Goal: Communication & Community: Answer question/provide support

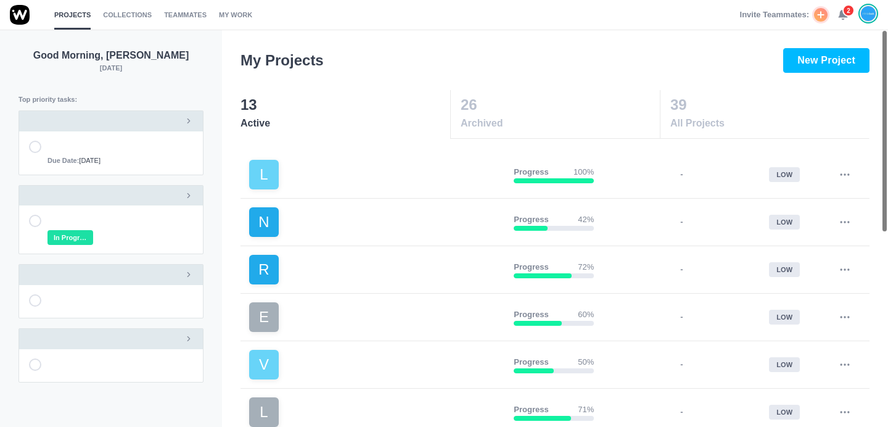
click at [845, 15] on span "2" at bounding box center [848, 10] width 12 height 12
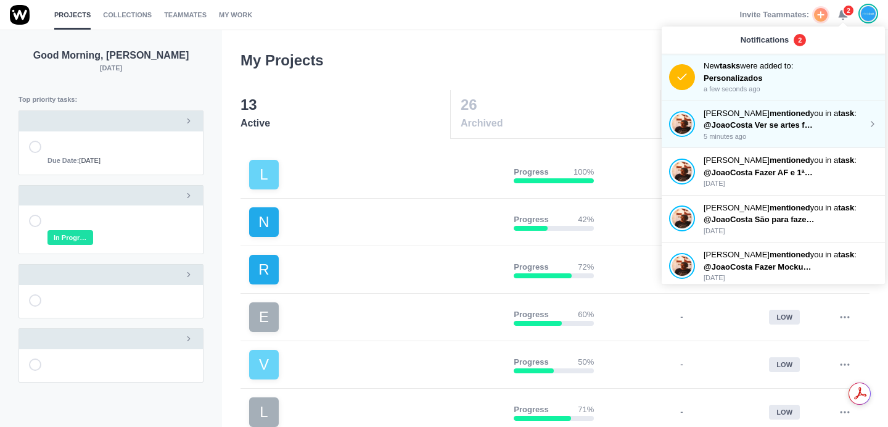
click at [792, 120] on p "@JoaoCosta Ver se artes finais estão bem para impressão" at bounding box center [759, 125] width 111 height 12
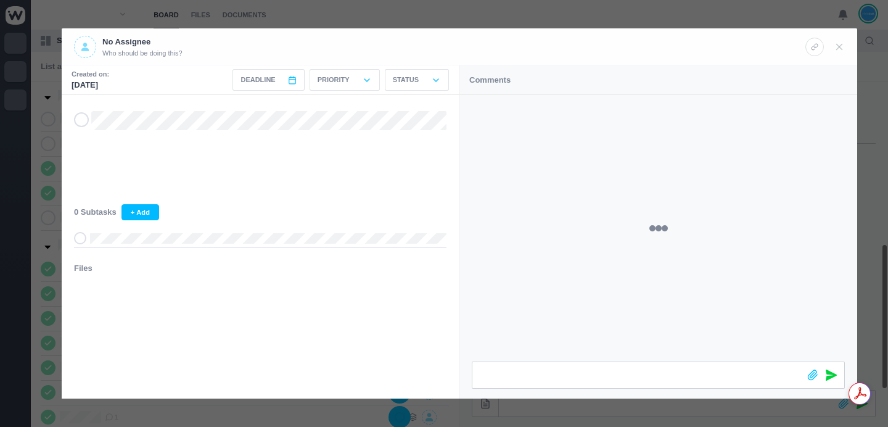
scroll to position [343, 0]
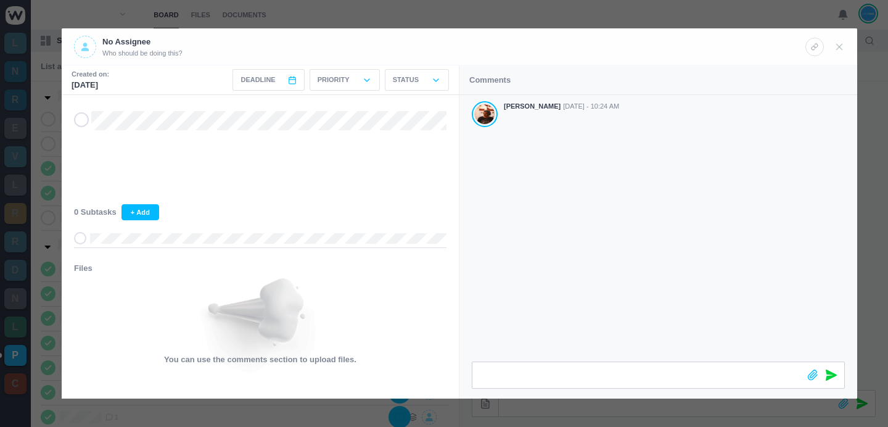
click at [618, 253] on div "Antonio Lopes Oct 08 - 10:24 AM" at bounding box center [658, 228] width 398 height 266
click at [652, 17] on div at bounding box center [444, 213] width 888 height 427
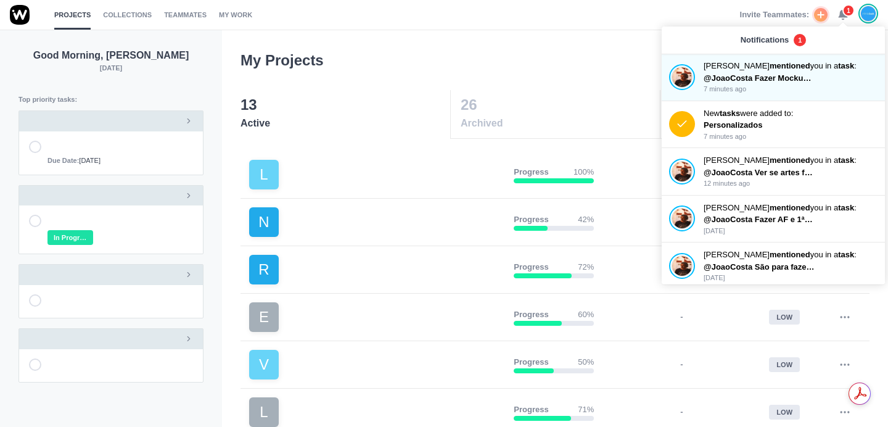
click at [777, 166] on p "@JoaoCosta Ver se artes finais estão bem para impressão" at bounding box center [759, 172] width 111 height 12
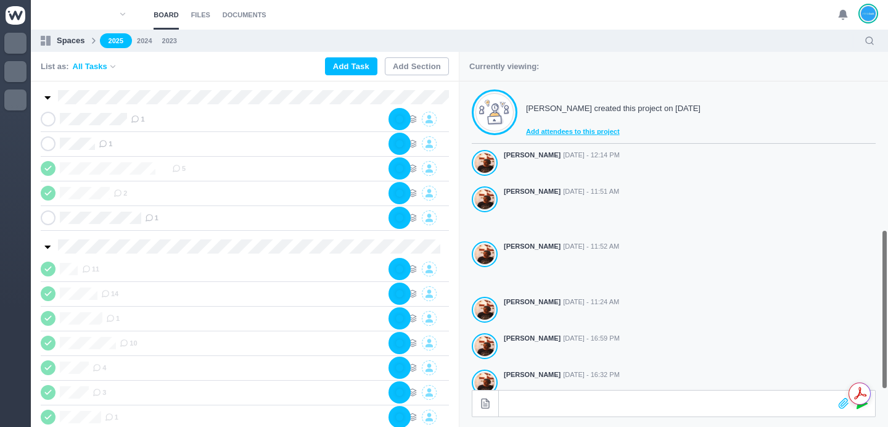
scroll to position [343, 0]
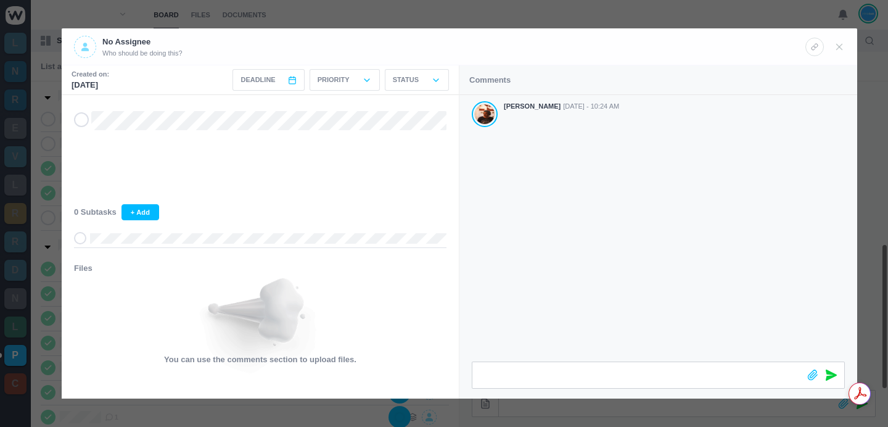
click at [607, 252] on div "Antonio Lopes Oct 08 - 10:24 AM" at bounding box center [658, 228] width 398 height 266
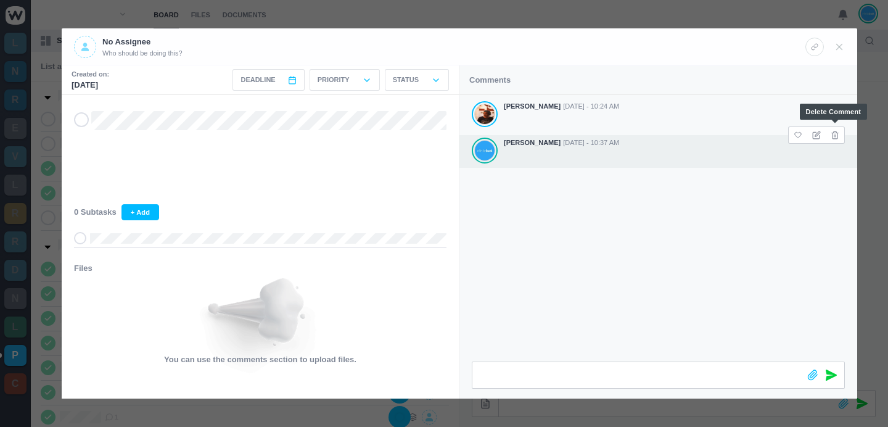
click at [834, 133] on icon at bounding box center [835, 135] width 9 height 9
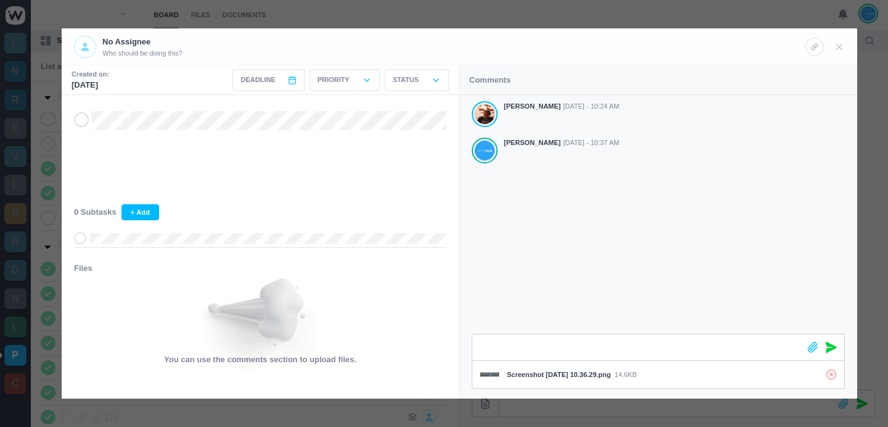
click at [834, 348] on icon at bounding box center [831, 347] width 11 height 11
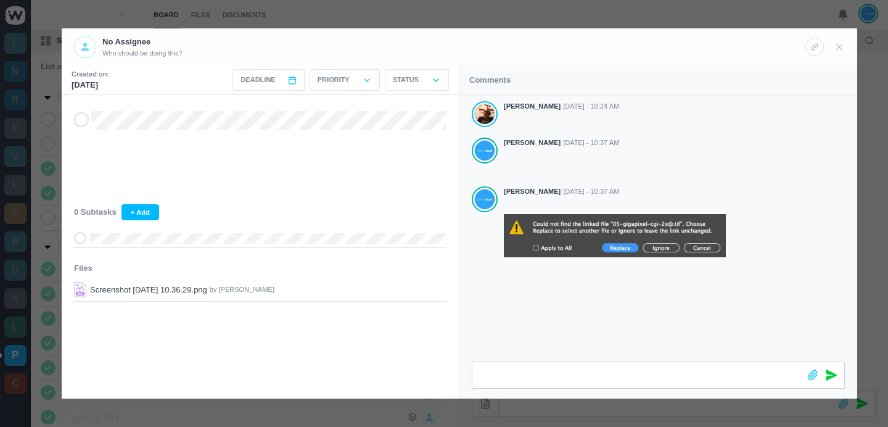
click at [420, 12] on div at bounding box center [444, 213] width 888 height 427
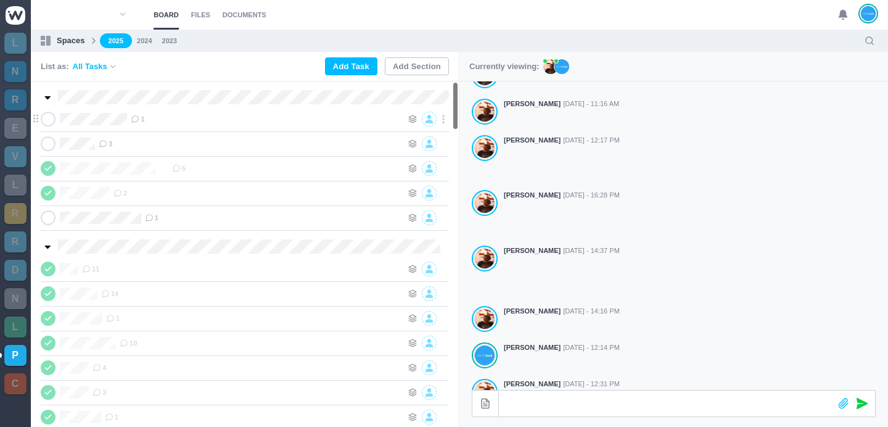
click at [144, 117] on span "1" at bounding box center [138, 119] width 14 height 10
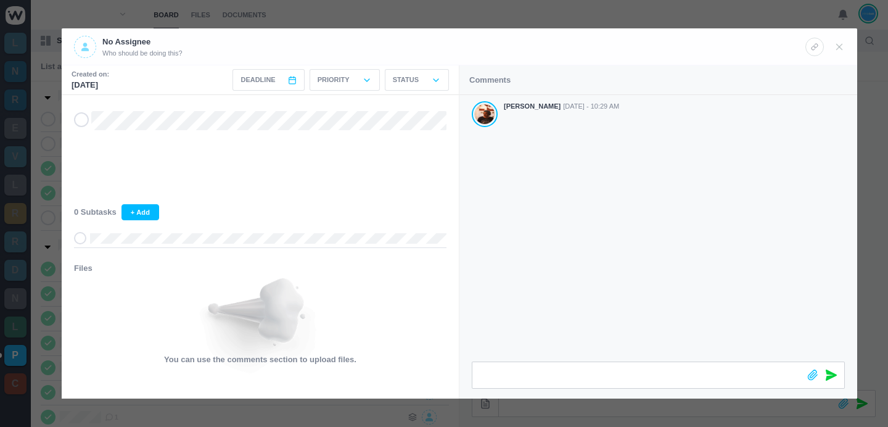
click at [648, 16] on div at bounding box center [444, 213] width 888 height 427
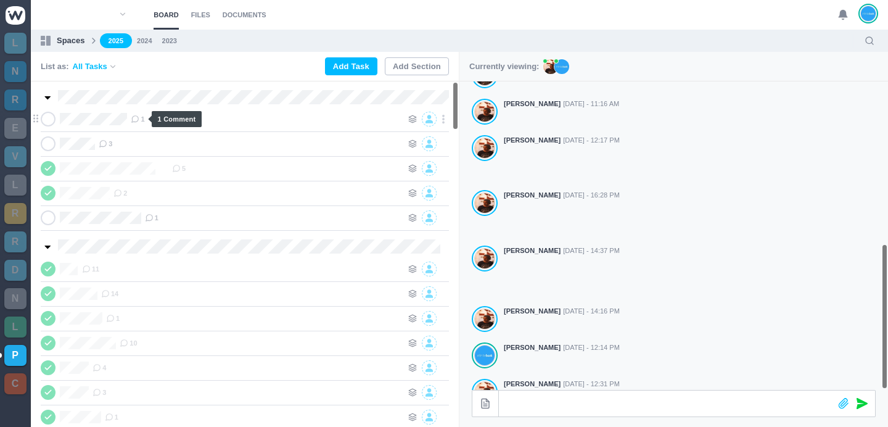
click at [139, 121] on icon at bounding box center [135, 119] width 9 height 9
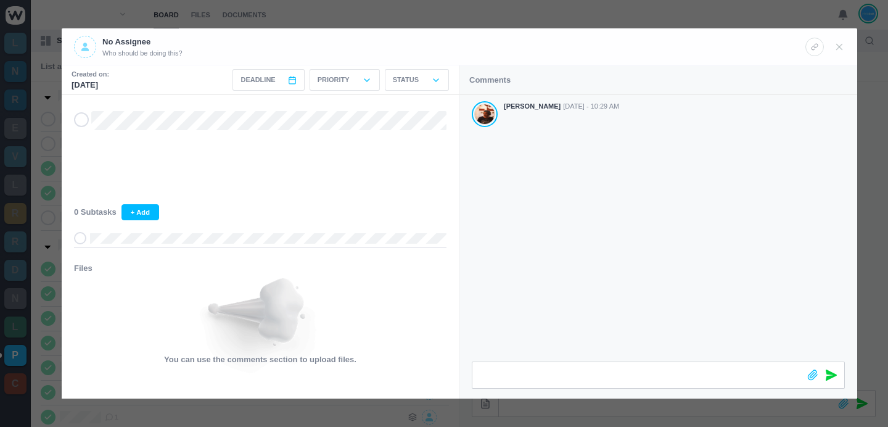
click at [600, 10] on div at bounding box center [444, 213] width 888 height 427
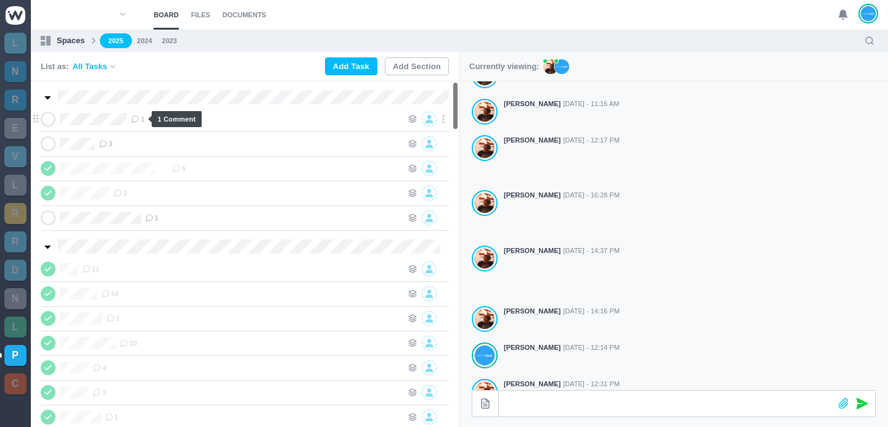
click at [137, 123] on icon at bounding box center [135, 119] width 9 height 9
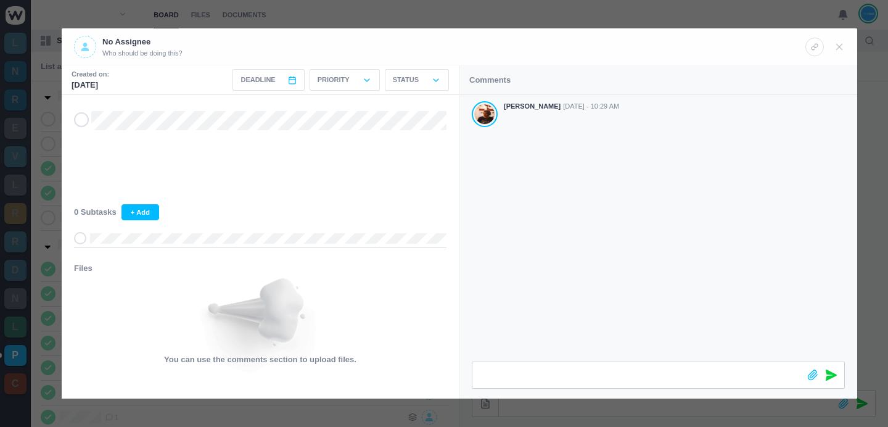
click at [627, 20] on div at bounding box center [444, 213] width 888 height 427
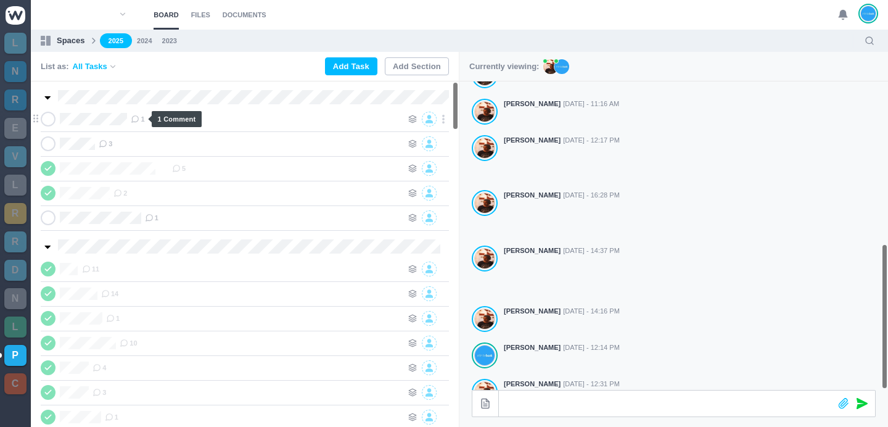
click at [144, 118] on span "1" at bounding box center [138, 119] width 14 height 10
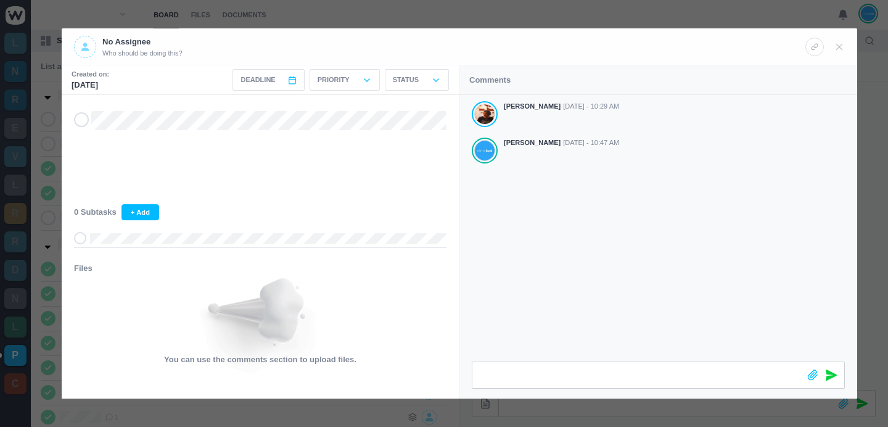
click at [541, 15] on div at bounding box center [444, 213] width 888 height 427
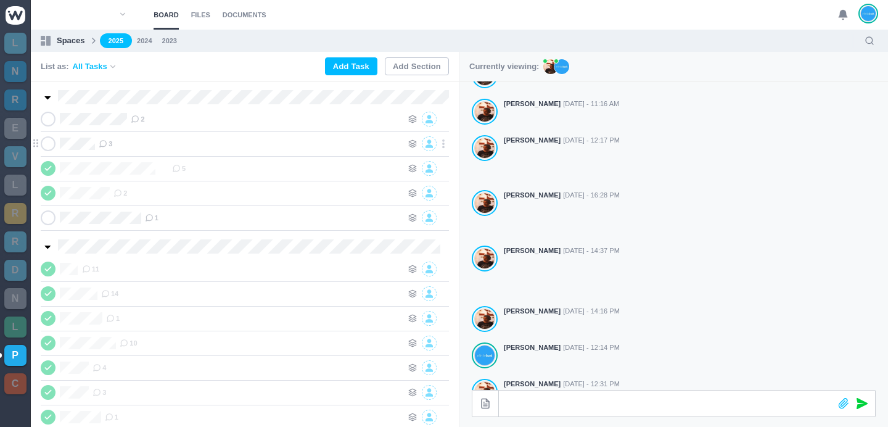
click at [112, 142] on span "3" at bounding box center [106, 144] width 14 height 10
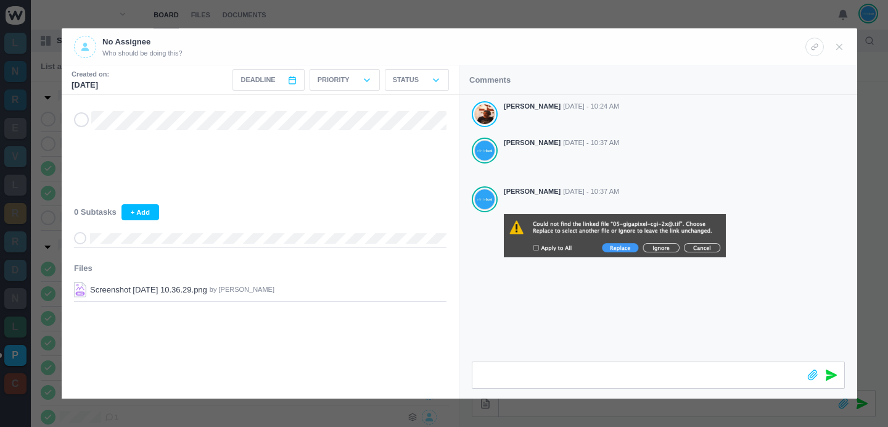
click at [570, 14] on div at bounding box center [444, 213] width 888 height 427
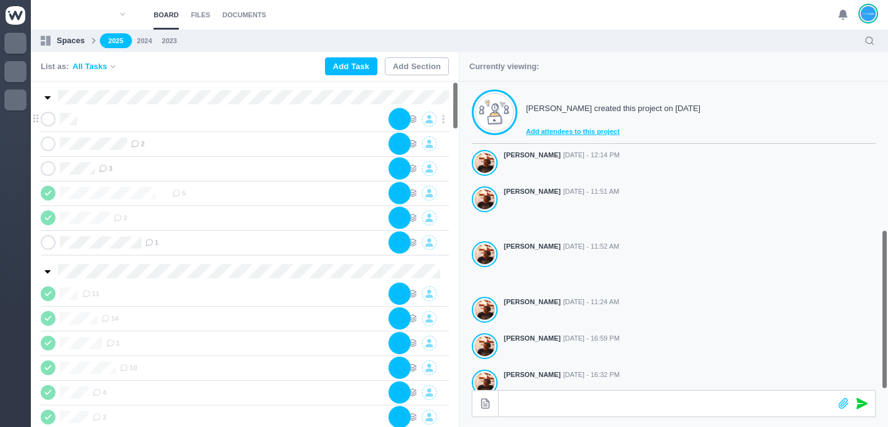
scroll to position [343, 0]
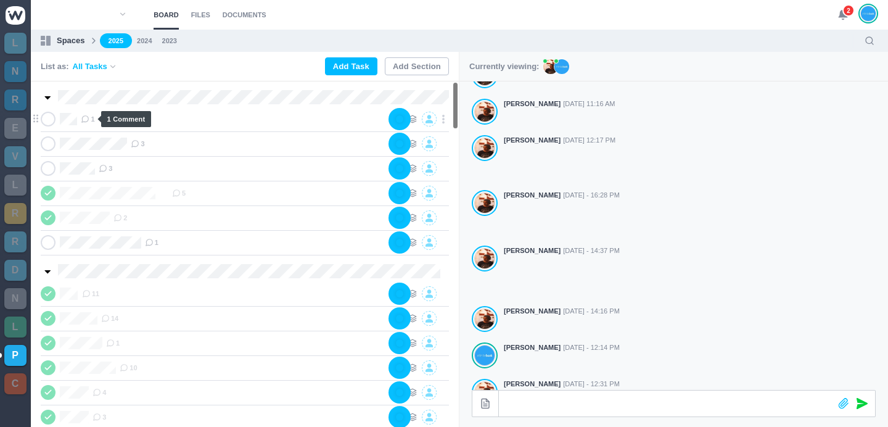
click at [89, 121] on icon at bounding box center [85, 119] width 9 height 9
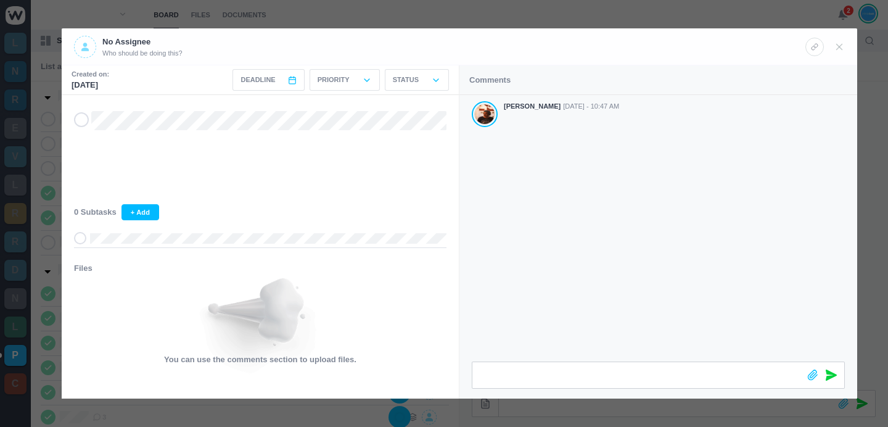
click at [707, 183] on div "Antonio Lopes Oct 08 - 10:47 AM" at bounding box center [658, 228] width 398 height 266
click at [687, 18] on div at bounding box center [444, 213] width 888 height 427
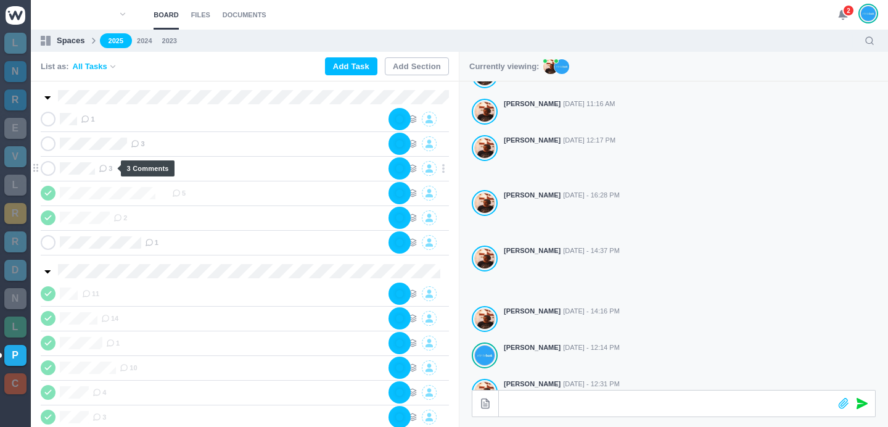
click at [112, 168] on span "3" at bounding box center [106, 168] width 14 height 10
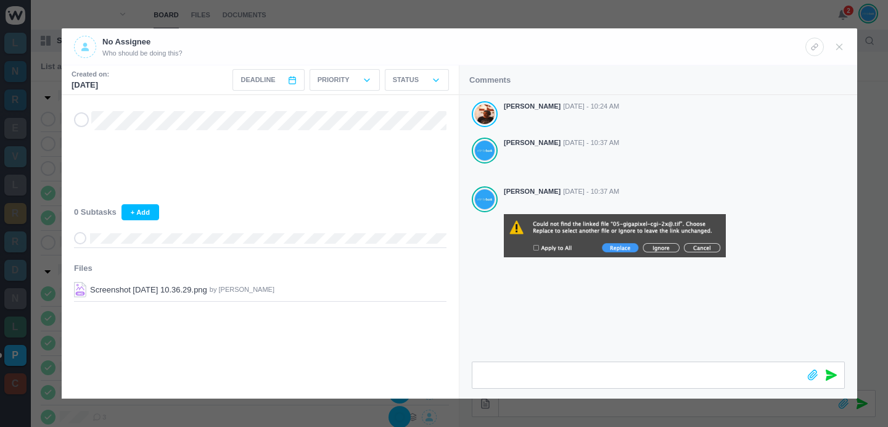
click at [573, 13] on div at bounding box center [444, 213] width 888 height 427
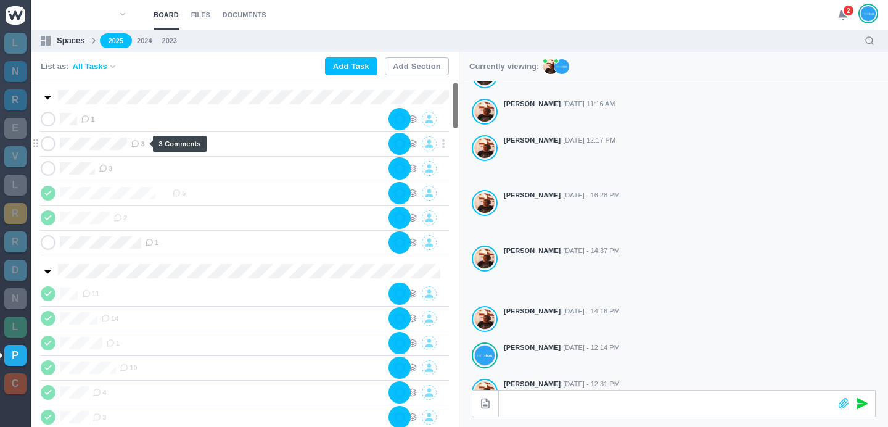
click at [139, 146] on icon at bounding box center [135, 143] width 9 height 9
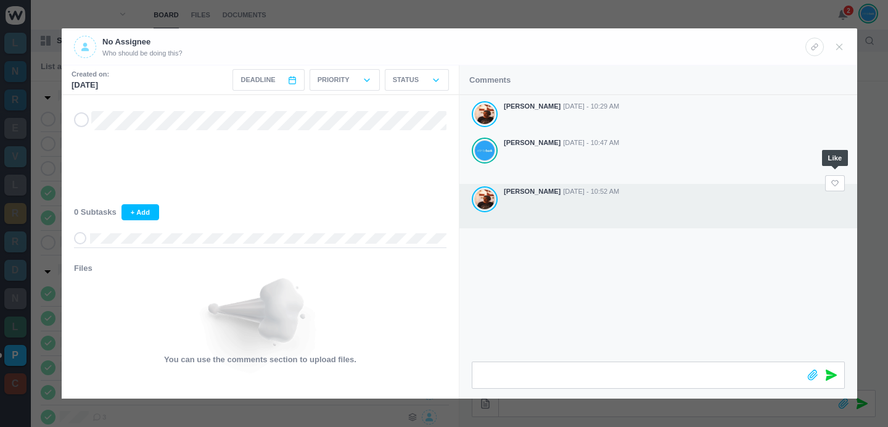
click at [837, 180] on icon at bounding box center [835, 182] width 9 height 7
click at [835, 182] on icon at bounding box center [835, 182] width 9 height 7
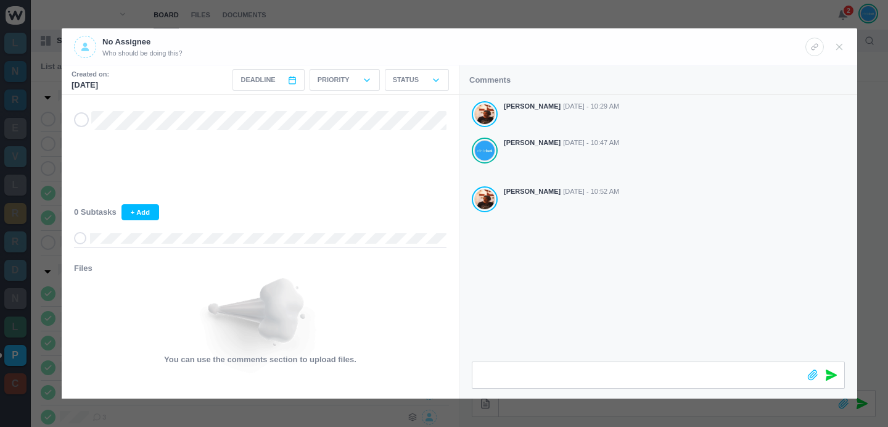
click at [498, 18] on div at bounding box center [444, 213] width 888 height 427
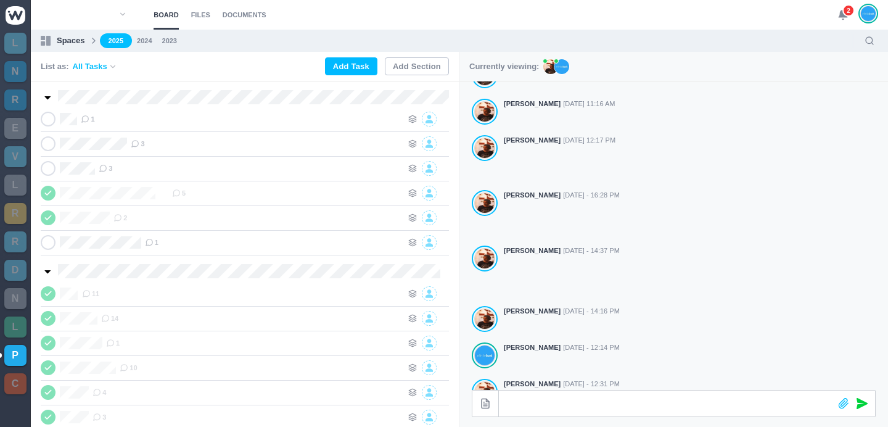
click at [843, 16] on use at bounding box center [843, 14] width 9 height 9
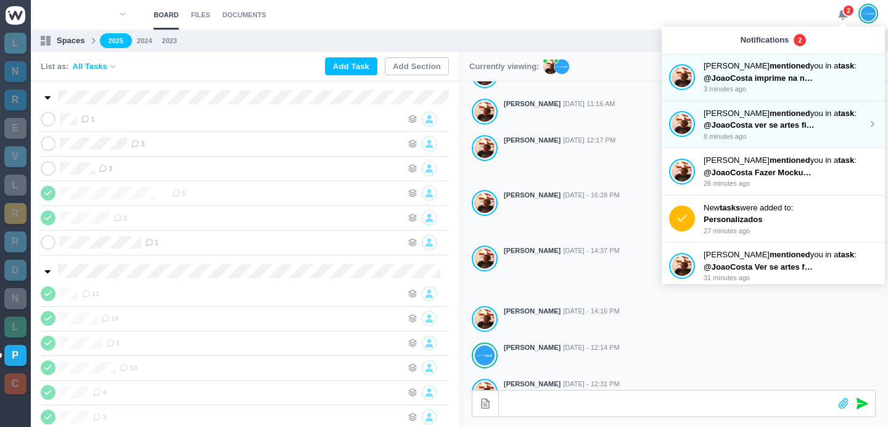
click at [792, 115] on strong "mentioned" at bounding box center [789, 113] width 41 height 9
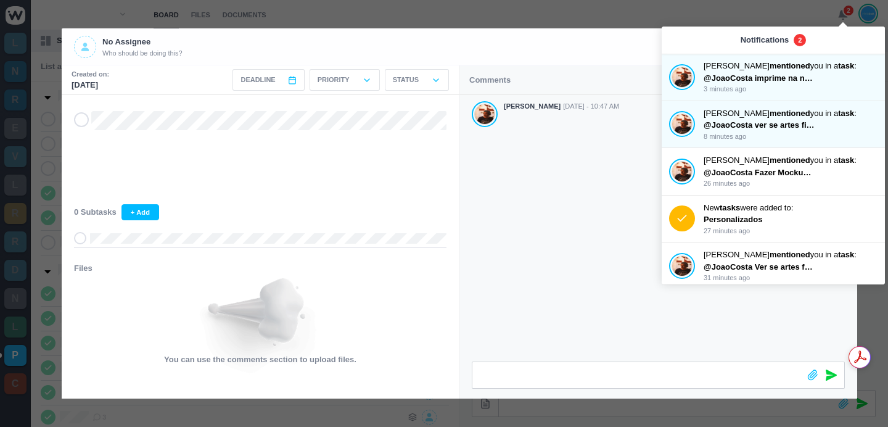
click at [832, 14] on div at bounding box center [444, 213] width 888 height 427
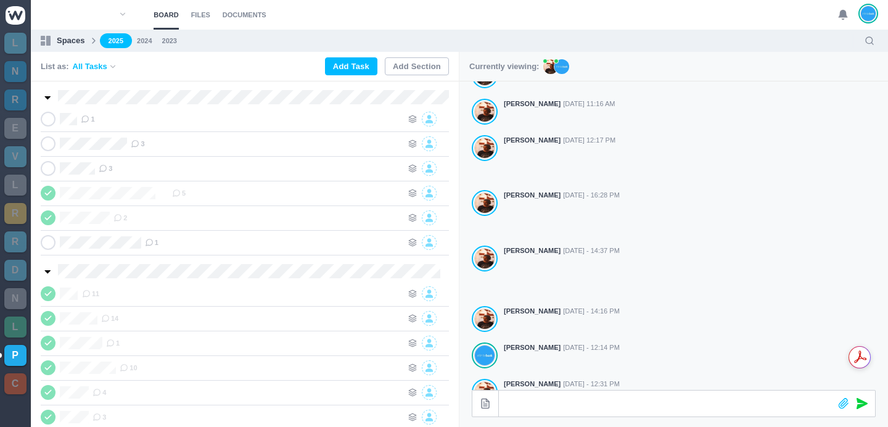
click at [839, 14] on icon at bounding box center [842, 14] width 11 height 11
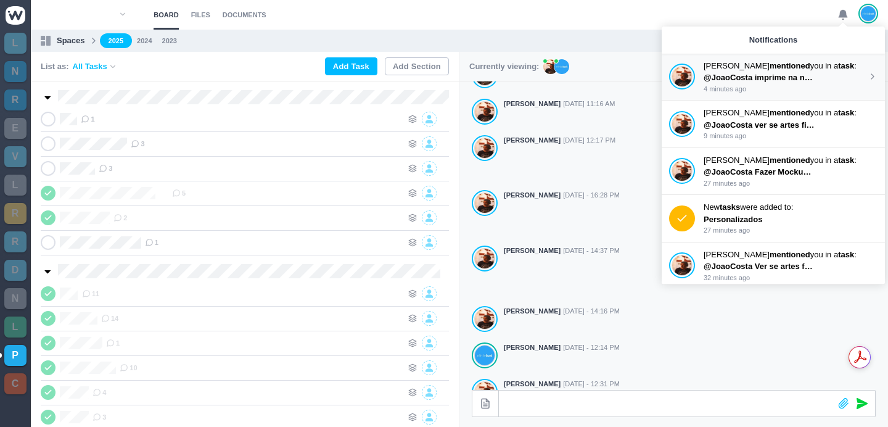
click at [811, 70] on p "Antonio Lopes mentioned you in a task :" at bounding box center [786, 66] width 164 height 12
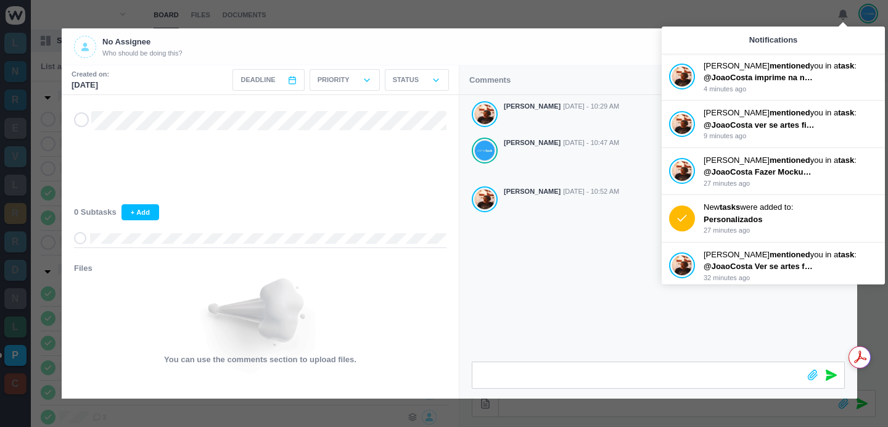
click at [636, 281] on div "Antonio Lopes Oct 08 - 10:29 AM João Tosta Oct 08 - 10:47 AM Antonio Lopes Oct …" at bounding box center [658, 228] width 398 height 266
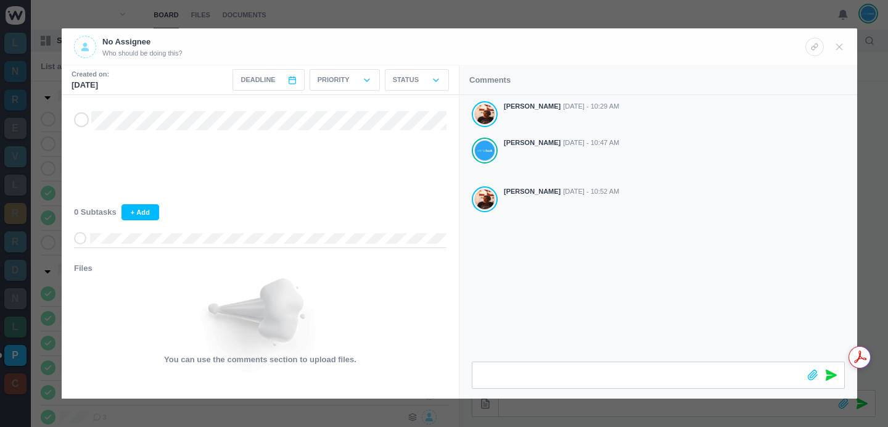
click at [542, 13] on div at bounding box center [444, 213] width 888 height 427
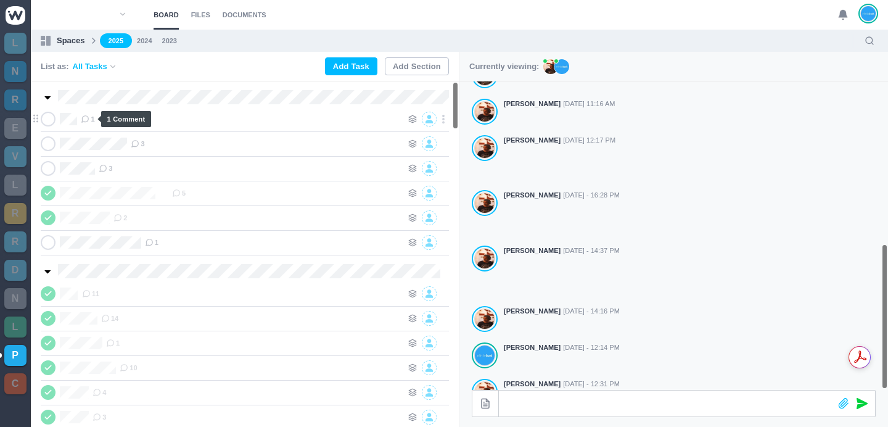
click at [84, 117] on icon at bounding box center [85, 119] width 9 height 9
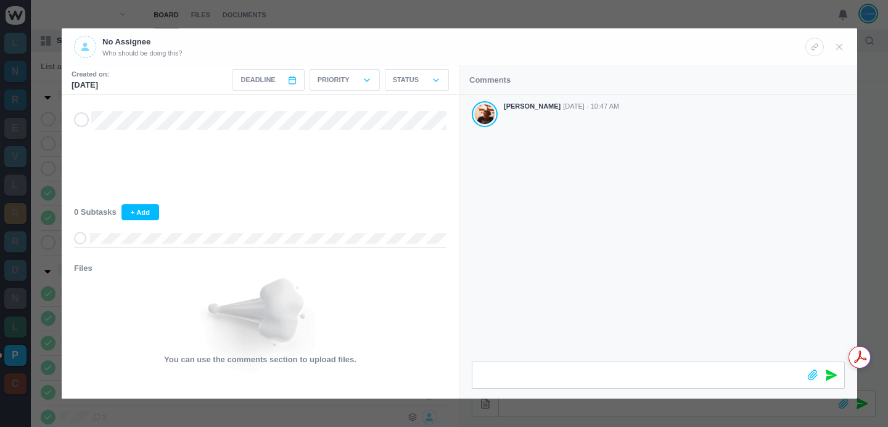
click at [578, 13] on div at bounding box center [444, 213] width 888 height 427
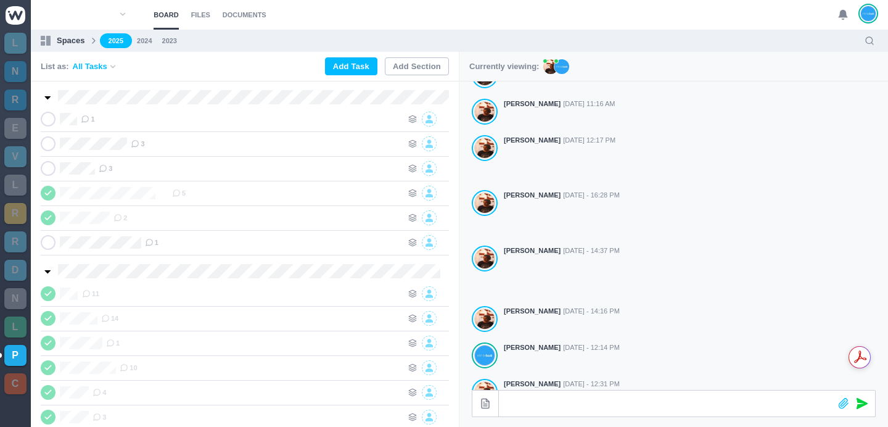
click at [415, 12] on section "Board Files Documents 0 Board Files Documents" at bounding box center [459, 15] width 857 height 30
click at [111, 166] on span "3" at bounding box center [106, 168] width 14 height 10
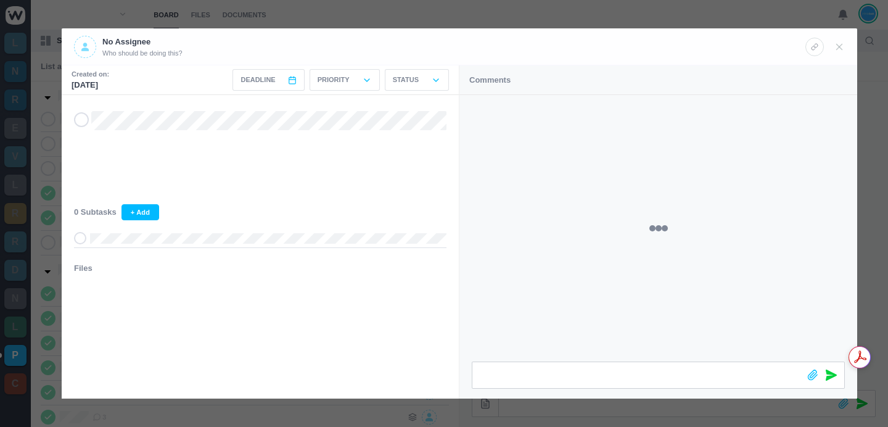
click at [382, 18] on div at bounding box center [444, 213] width 888 height 427
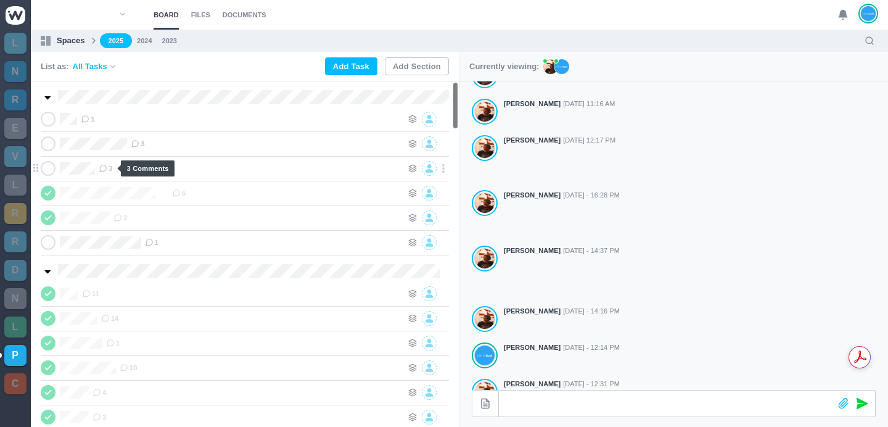
click at [105, 164] on icon at bounding box center [103, 168] width 9 height 9
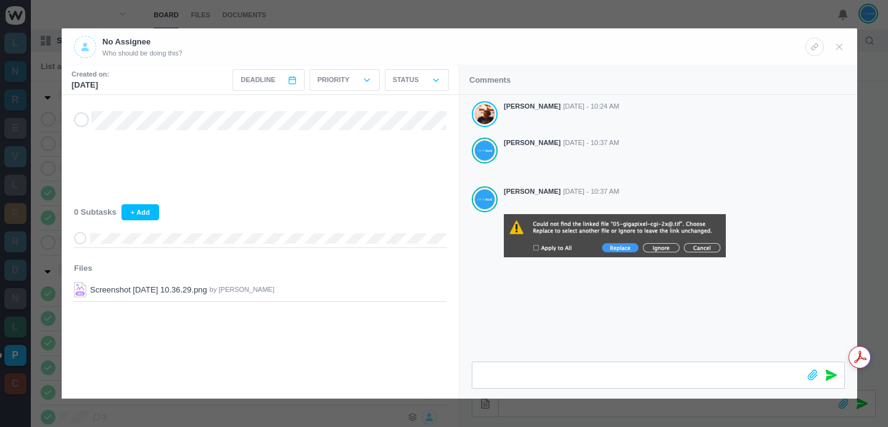
click at [404, 12] on div at bounding box center [444, 213] width 888 height 427
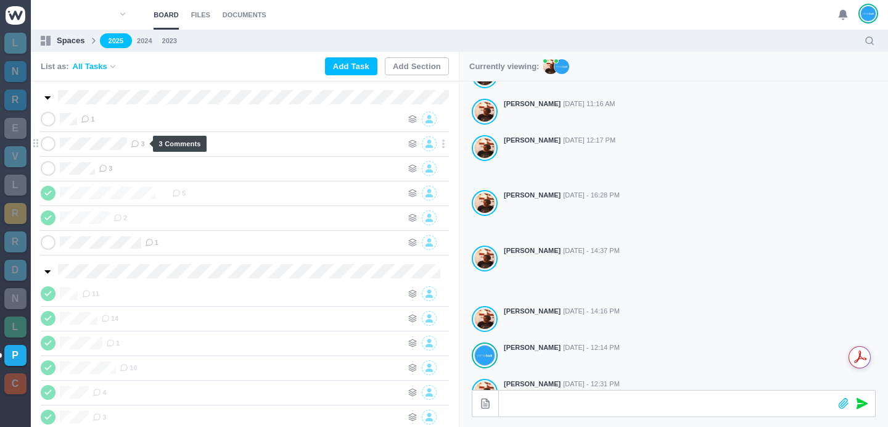
click at [138, 141] on icon at bounding box center [135, 143] width 9 height 9
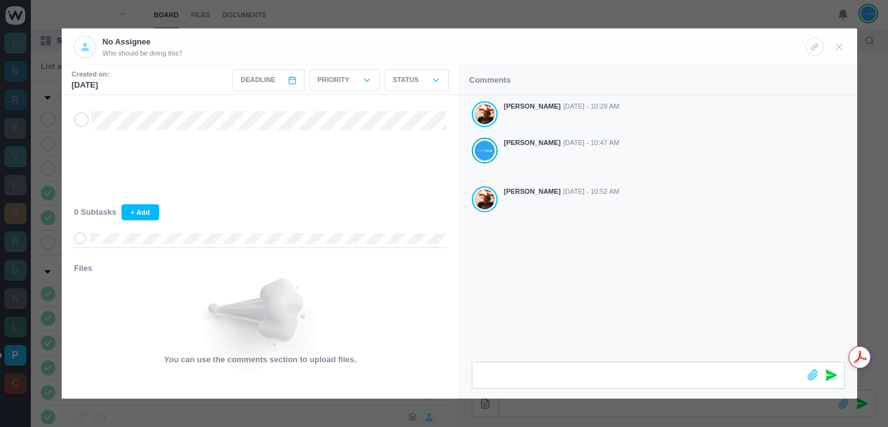
click at [478, 9] on div at bounding box center [444, 213] width 888 height 427
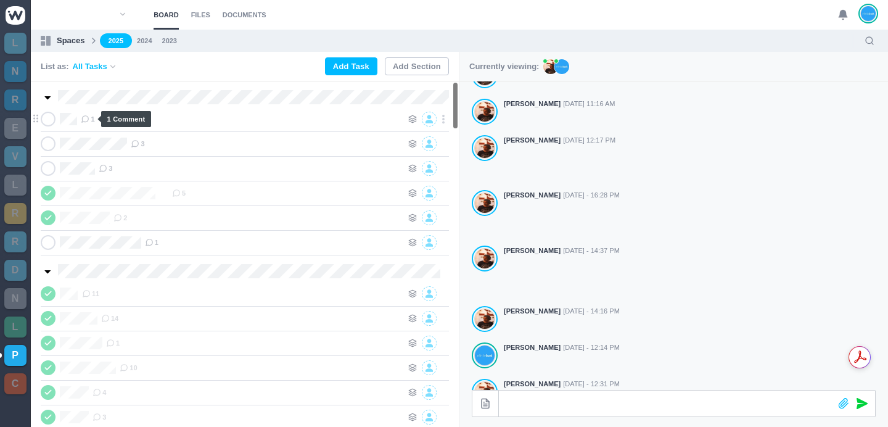
click at [88, 118] on icon at bounding box center [85, 119] width 9 height 9
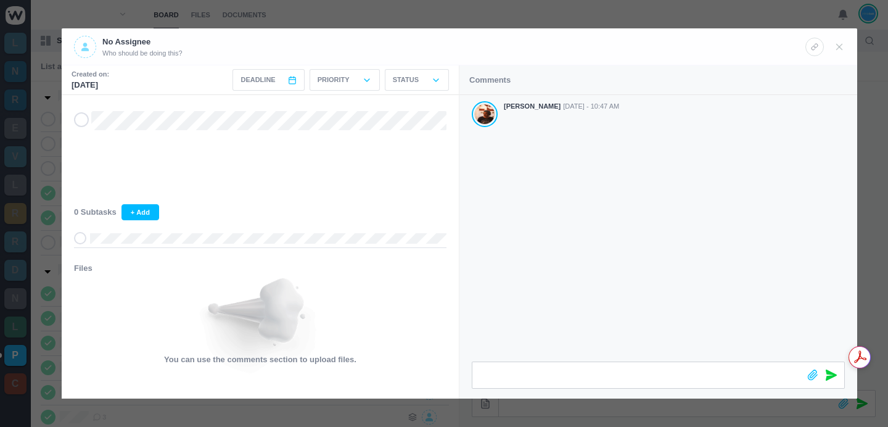
click at [556, 240] on div "Antonio Lopes Oct 08 - 10:47 AM" at bounding box center [658, 228] width 398 height 266
click at [632, 392] on div at bounding box center [658, 374] width 398 height 47
click at [827, 357] on icon at bounding box center [831, 357] width 11 height 11
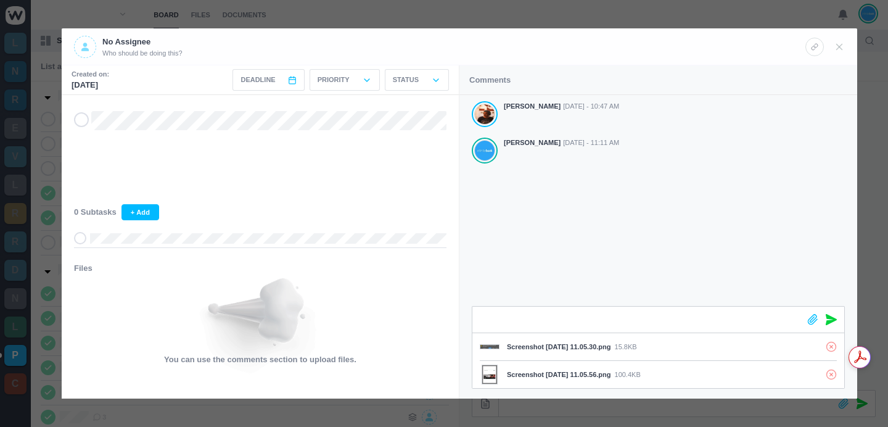
click at [834, 323] on icon at bounding box center [831, 319] width 11 height 11
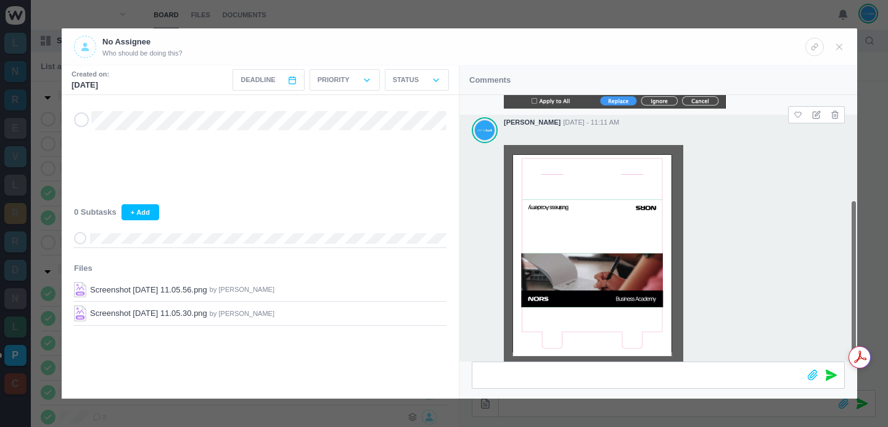
scroll to position [171, 0]
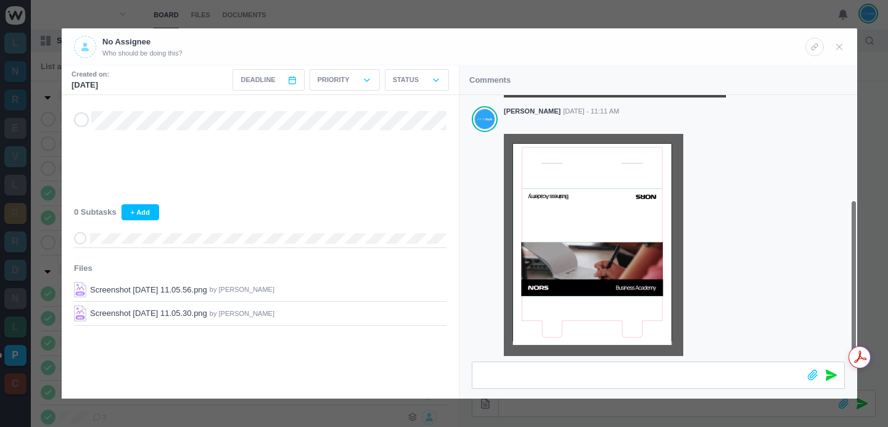
click at [708, 17] on div at bounding box center [444, 213] width 888 height 427
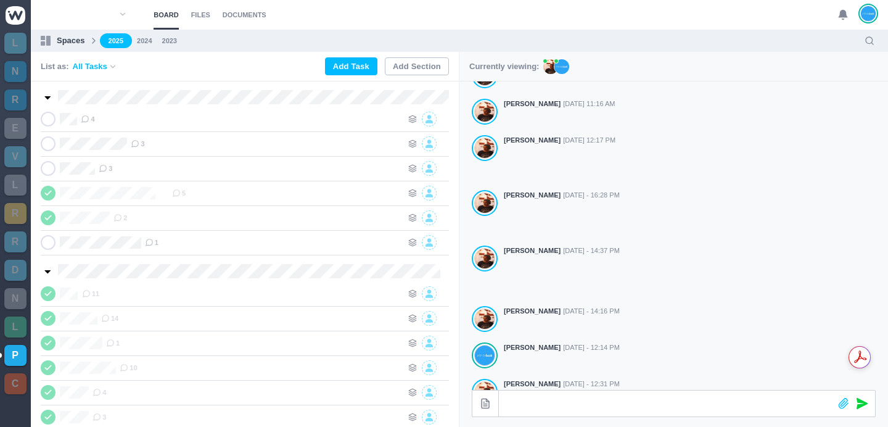
scroll to position [157, 0]
click at [500, 22] on section "Board Files Documents 0 Board Files Documents" at bounding box center [459, 15] width 857 height 30
click at [840, 15] on use at bounding box center [843, 14] width 9 height 9
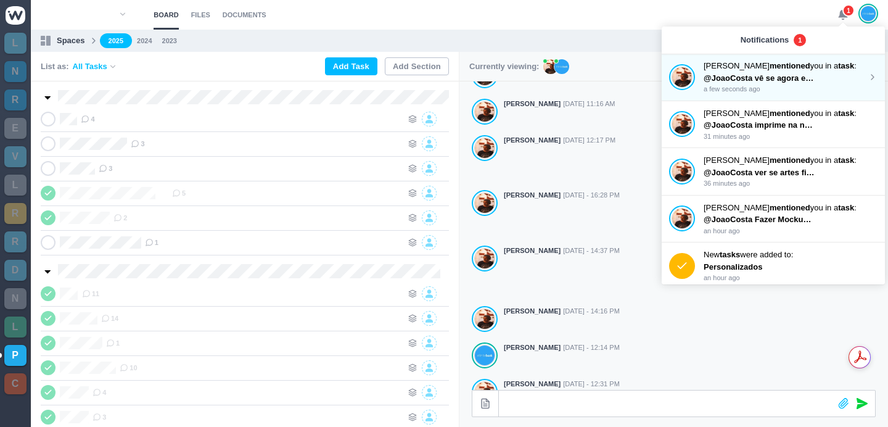
click at [787, 81] on span "@JoaoCosta vê se agora está bom. Coloca infinitebook por cima de Nors perto da …" at bounding box center [876, 77] width 345 height 9
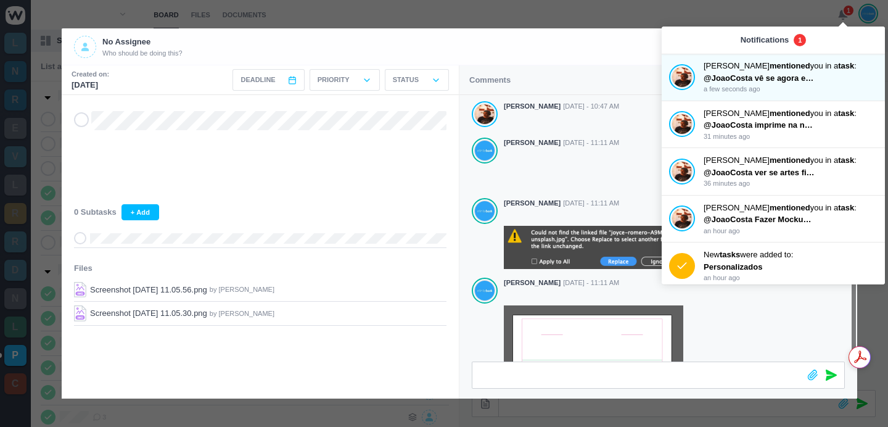
scroll to position [218, 0]
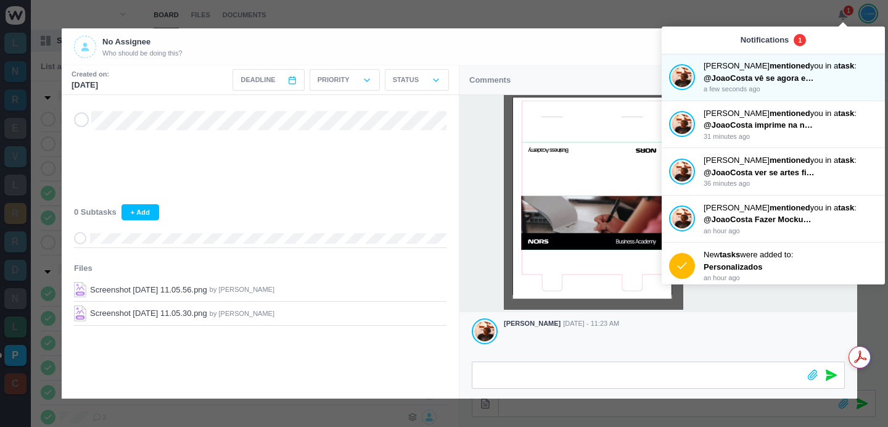
click at [745, 299] on div at bounding box center [674, 199] width 341 height 222
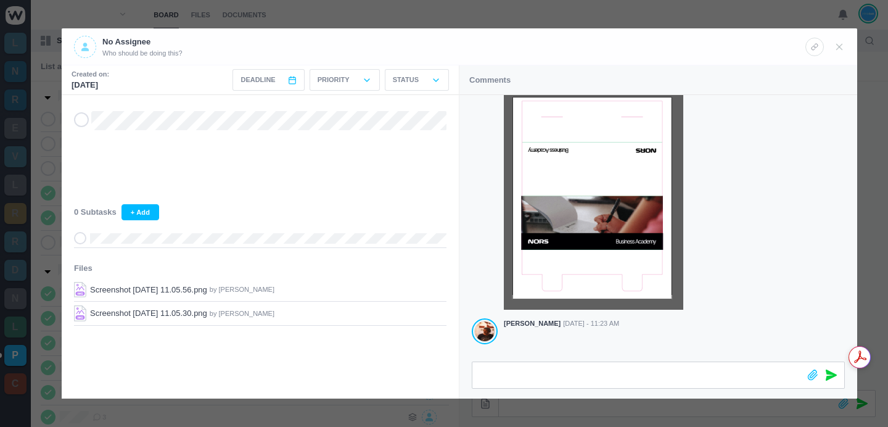
click at [445, 11] on div at bounding box center [444, 213] width 888 height 427
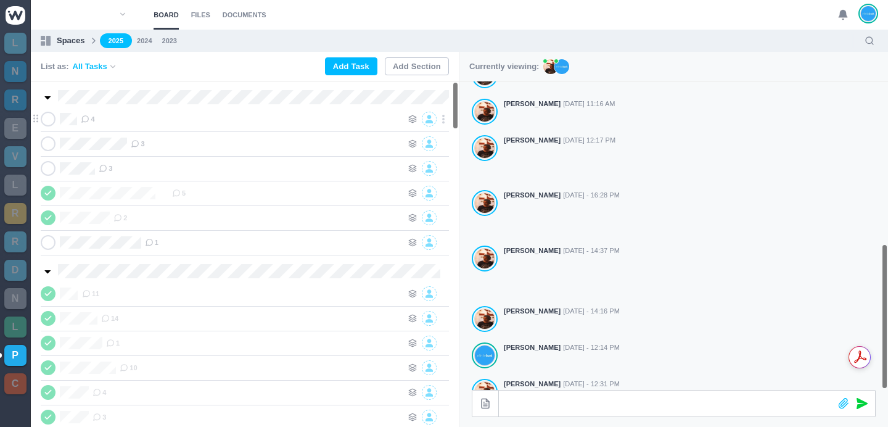
click at [93, 122] on span "4" at bounding box center [88, 119] width 14 height 10
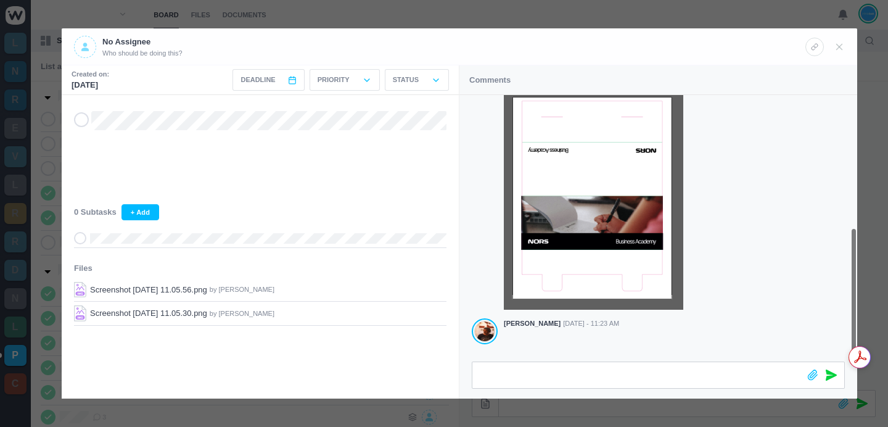
scroll to position [264, 0]
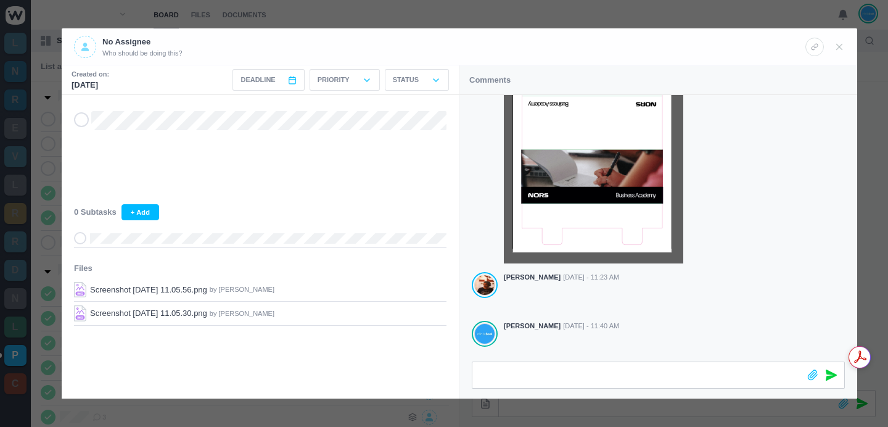
click at [623, 20] on div at bounding box center [444, 213] width 888 height 427
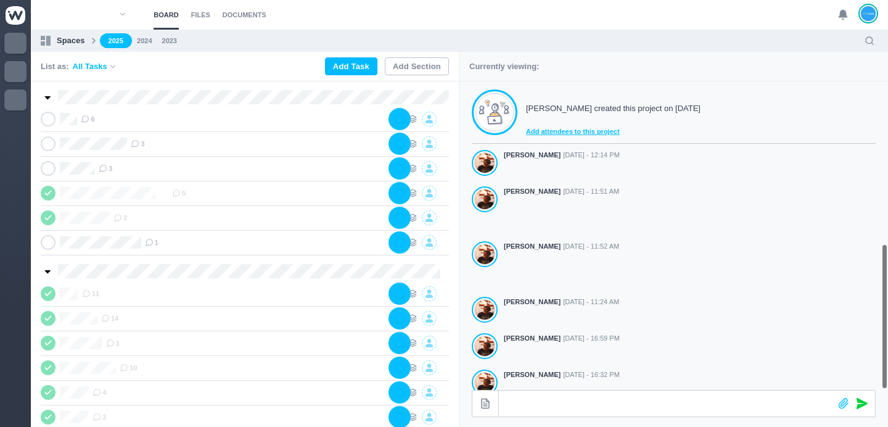
scroll to position [343, 0]
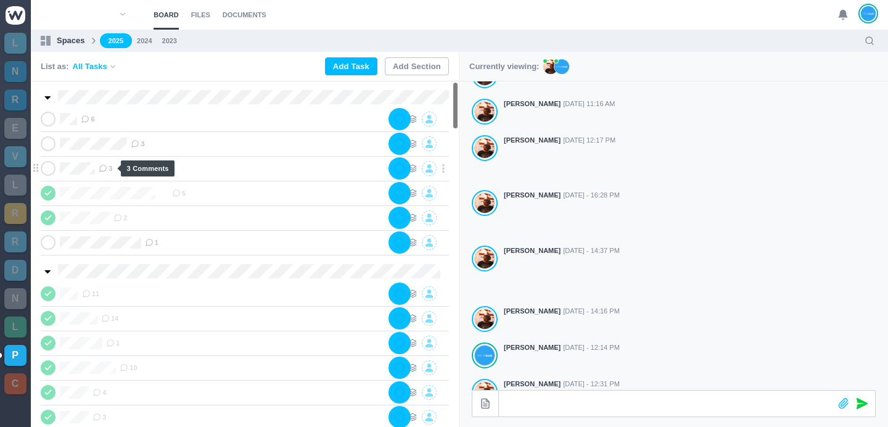
click at [110, 170] on span "3" at bounding box center [106, 168] width 14 height 10
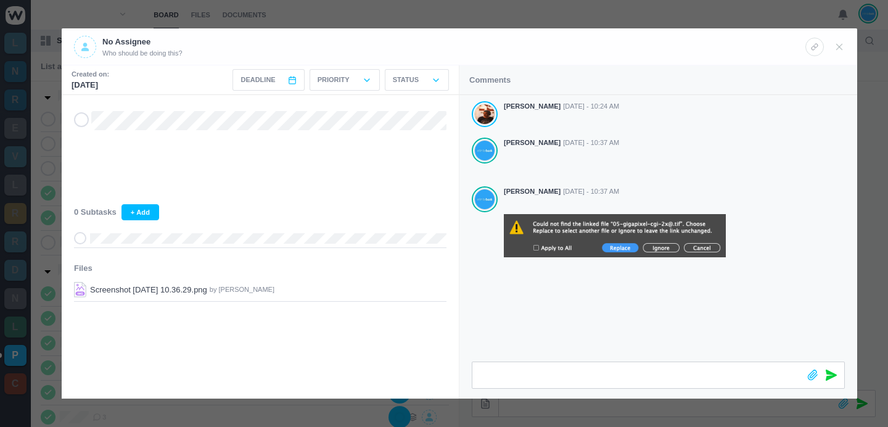
click at [428, 17] on div at bounding box center [444, 213] width 888 height 427
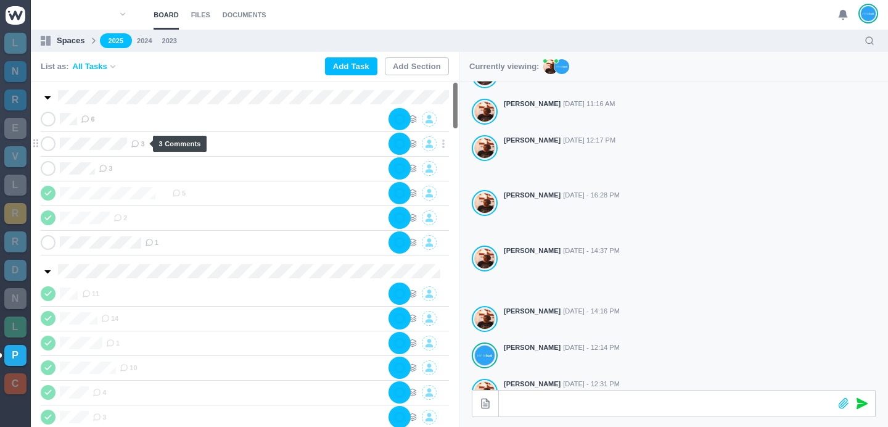
click at [141, 142] on span "3" at bounding box center [138, 144] width 14 height 10
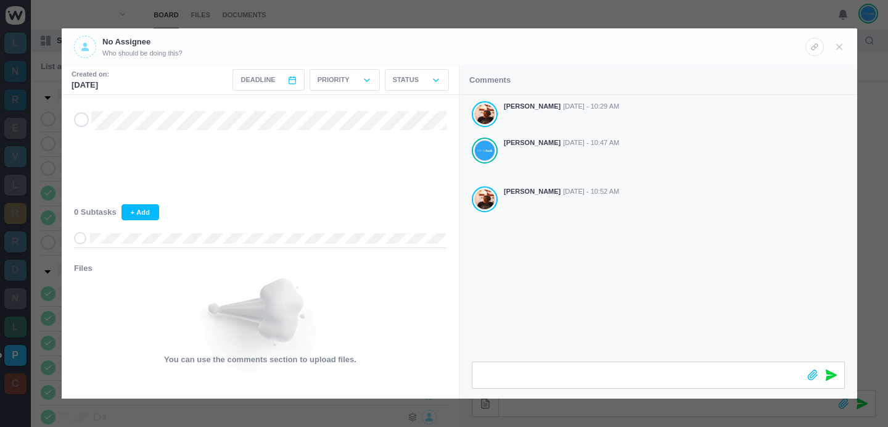
click at [528, 12] on div at bounding box center [444, 213] width 888 height 427
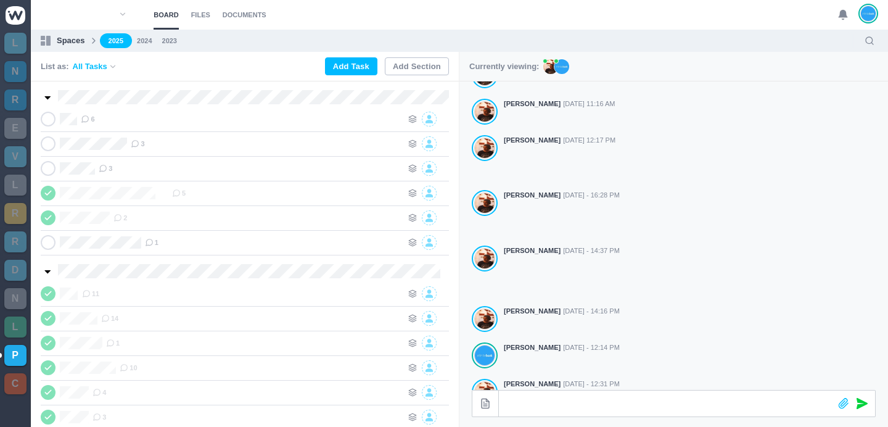
click at [417, 35] on ul "2025 2024 2023" at bounding box center [478, 40] width 756 height 15
click at [139, 147] on icon at bounding box center [135, 143] width 9 height 9
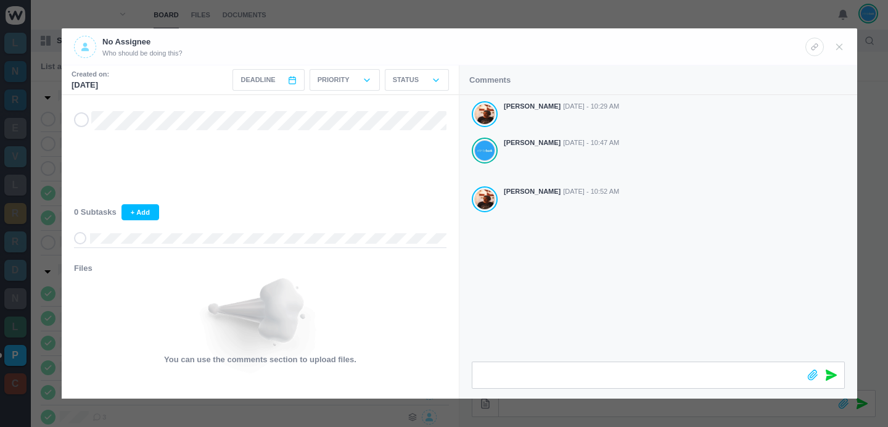
click at [666, 13] on div at bounding box center [444, 213] width 888 height 427
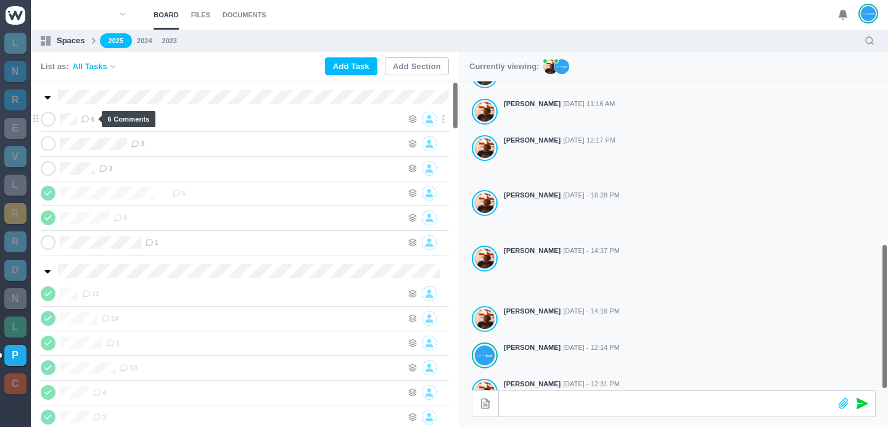
click at [83, 120] on use at bounding box center [85, 119] width 7 height 7
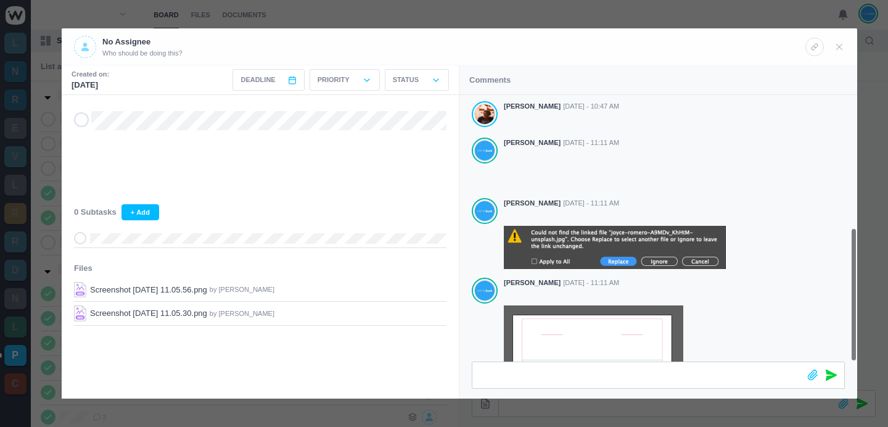
scroll to position [264, 0]
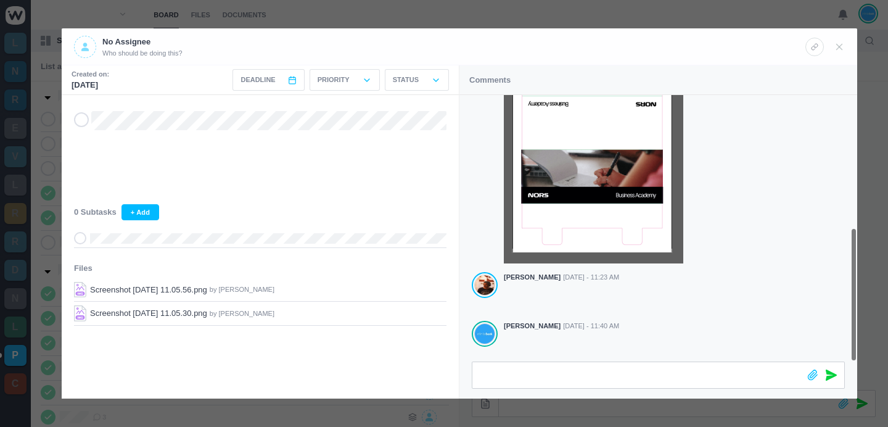
click at [406, 19] on div at bounding box center [444, 213] width 888 height 427
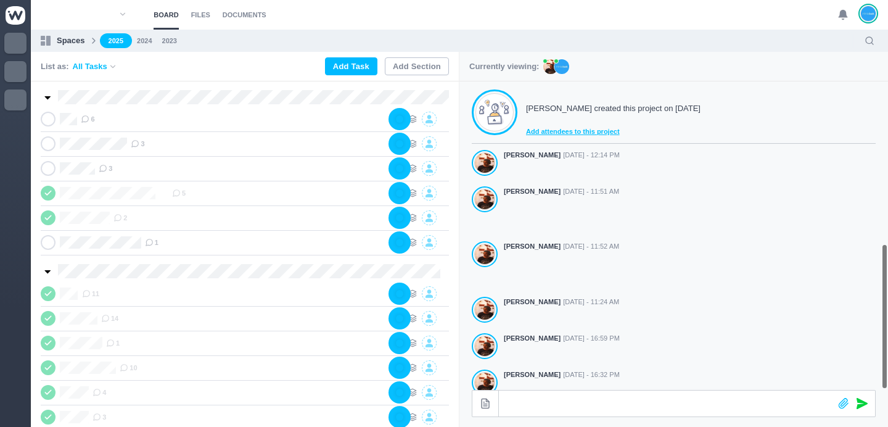
scroll to position [343, 0]
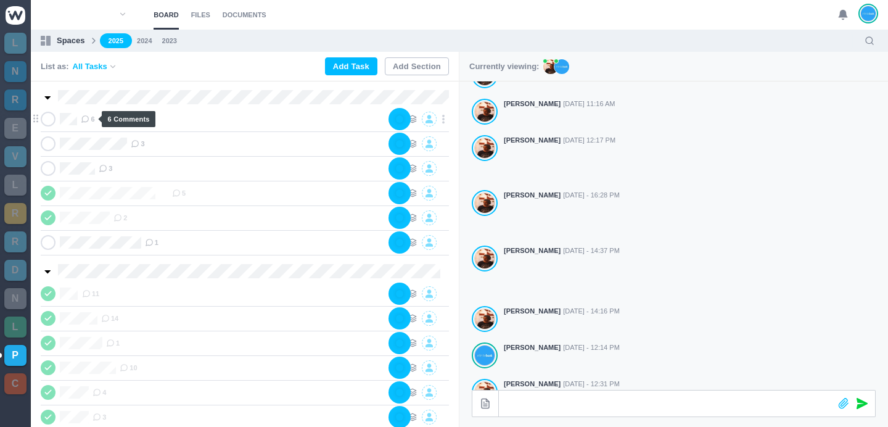
click at [86, 120] on icon at bounding box center [85, 119] width 9 height 9
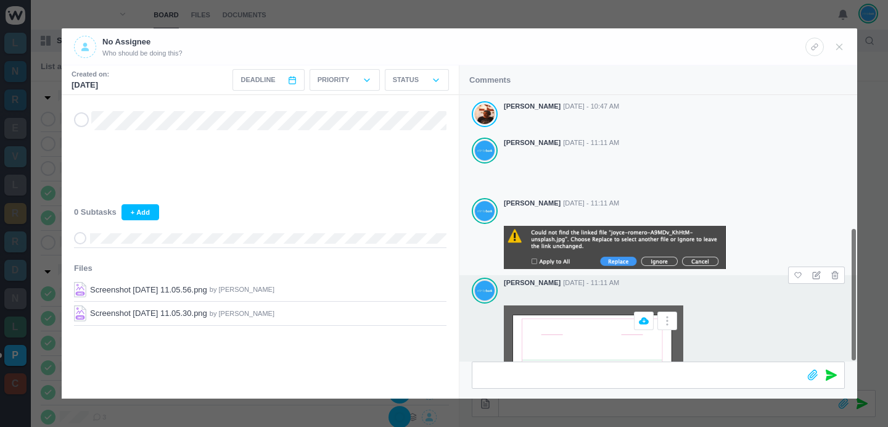
scroll to position [264, 0]
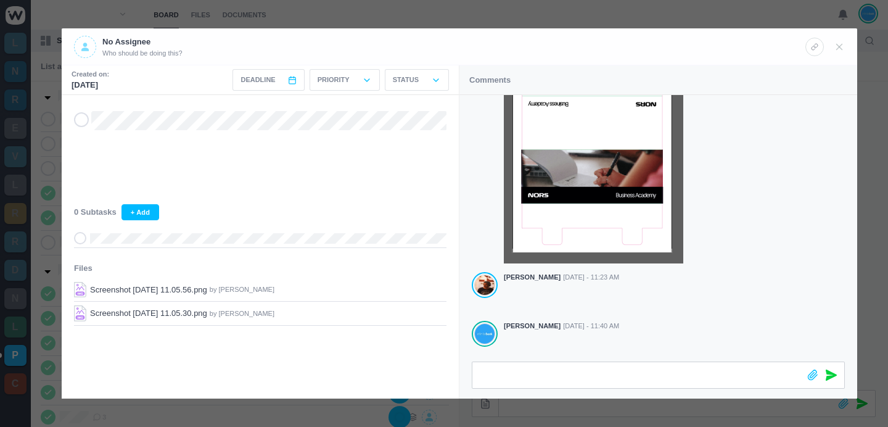
click at [580, 12] on div at bounding box center [444, 213] width 888 height 427
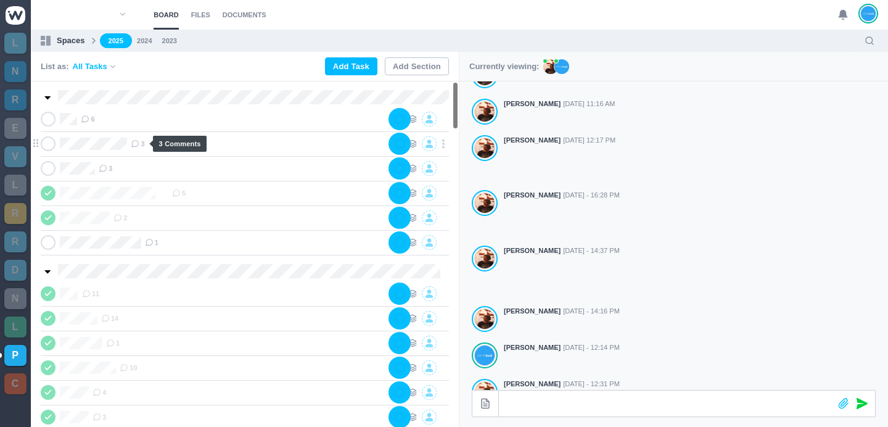
click at [142, 140] on span "3" at bounding box center [138, 144] width 14 height 10
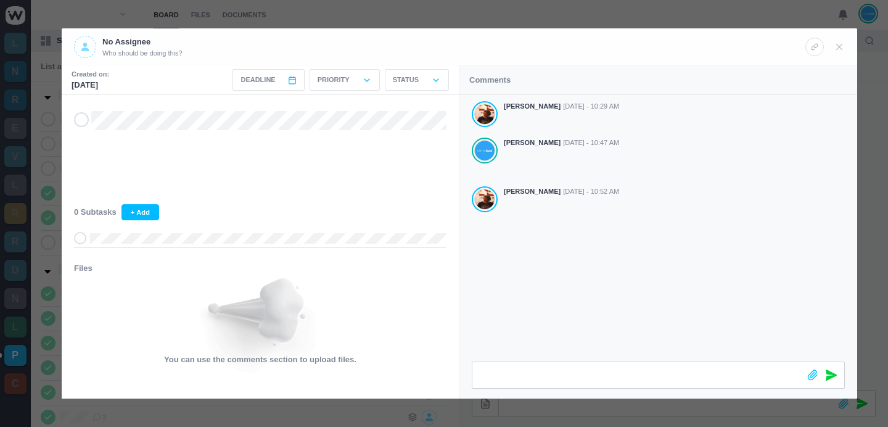
click at [586, 12] on div at bounding box center [444, 213] width 888 height 427
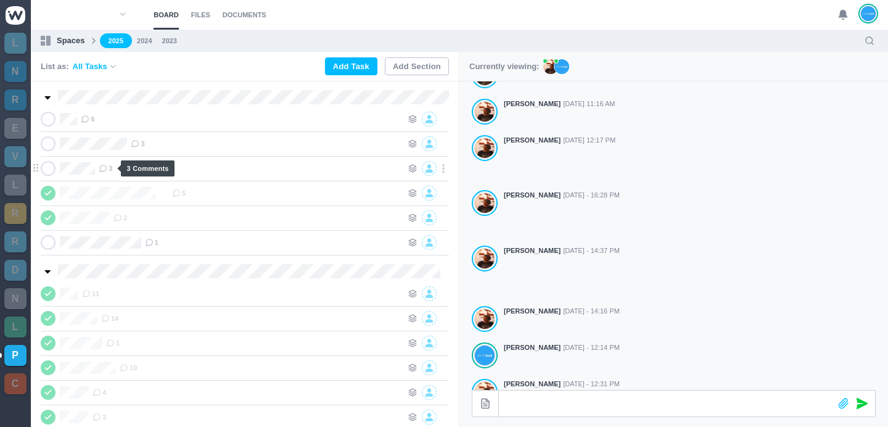
click at [107, 168] on use at bounding box center [103, 168] width 7 height 7
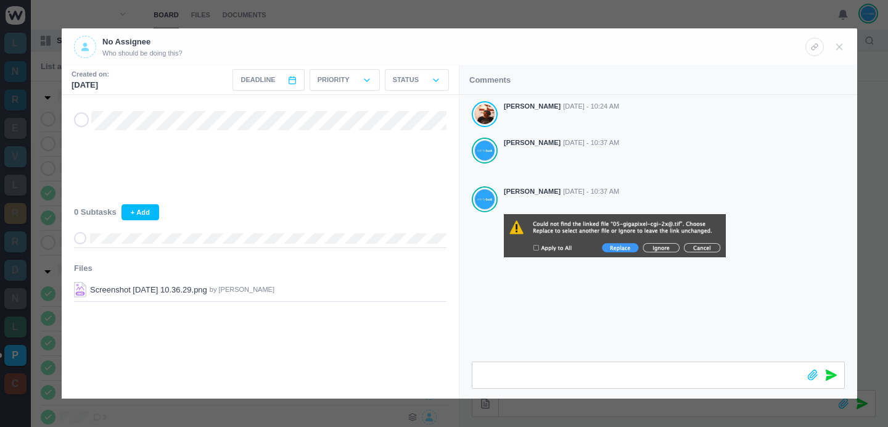
click at [577, 17] on div at bounding box center [444, 213] width 888 height 427
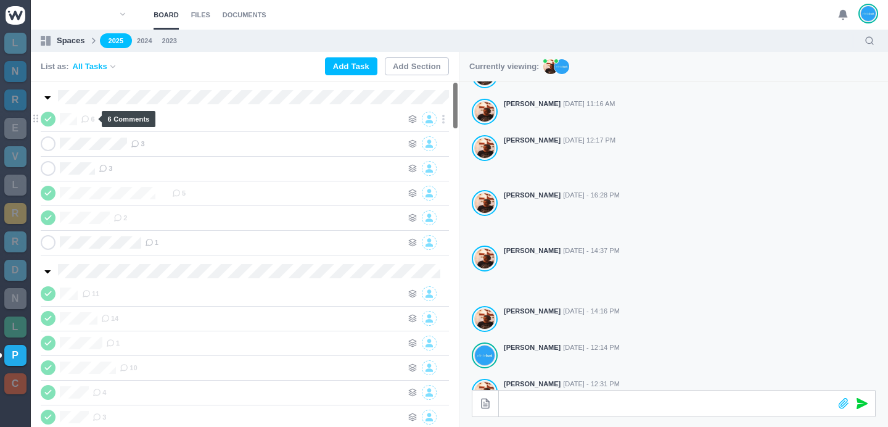
click at [87, 117] on icon at bounding box center [85, 119] width 9 height 9
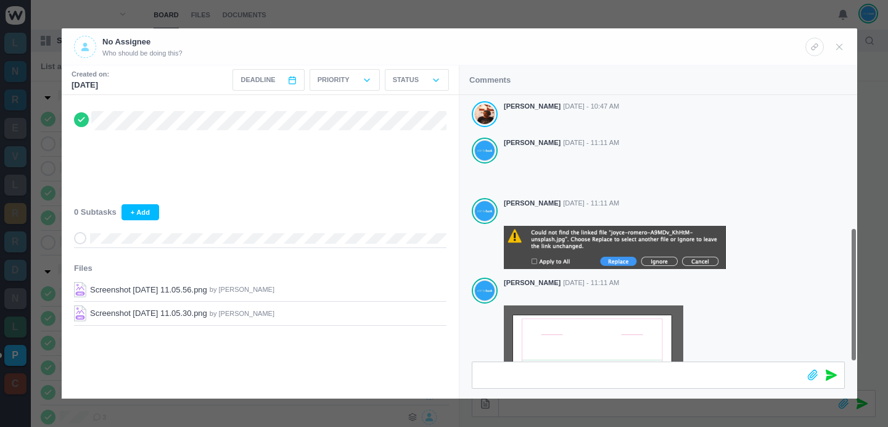
scroll to position [264, 0]
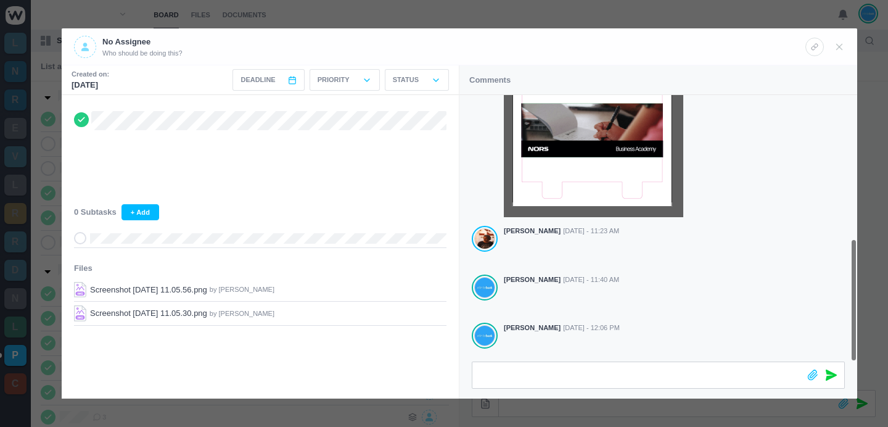
click at [558, 18] on div at bounding box center [444, 213] width 888 height 427
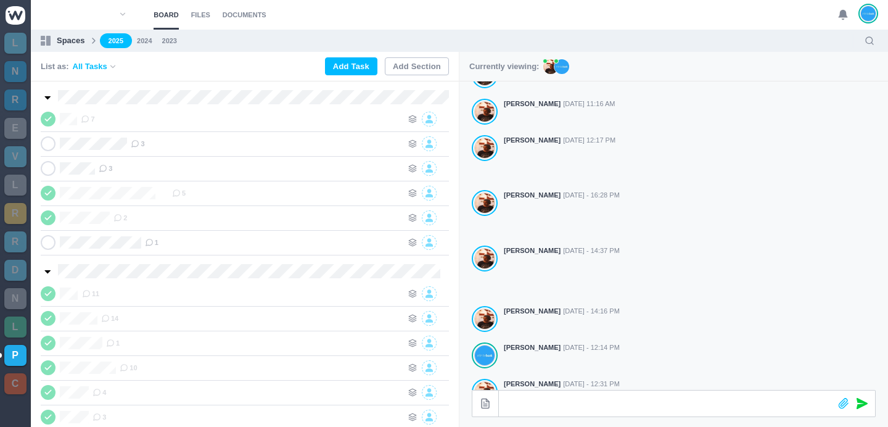
scroll to position [299, 0]
click at [144, 141] on span "3" at bounding box center [138, 144] width 14 height 10
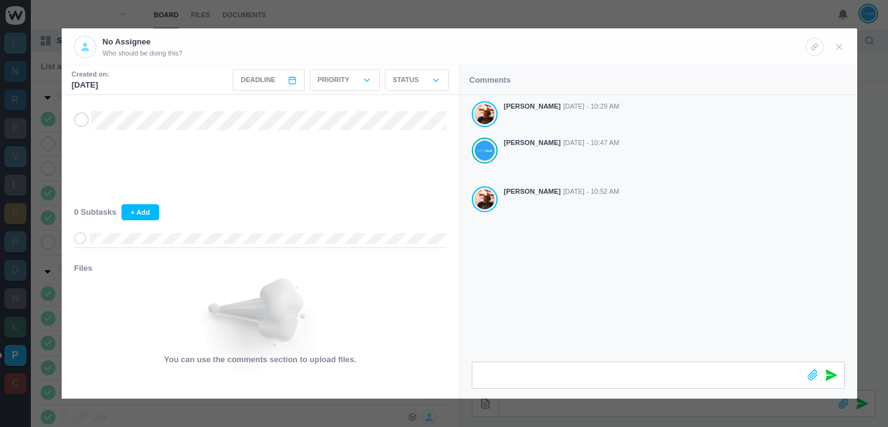
click at [303, 14] on div at bounding box center [444, 213] width 888 height 427
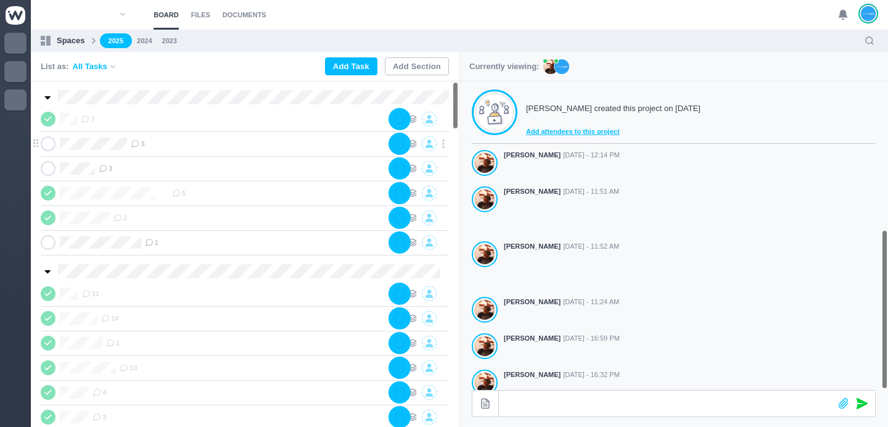
scroll to position [343, 0]
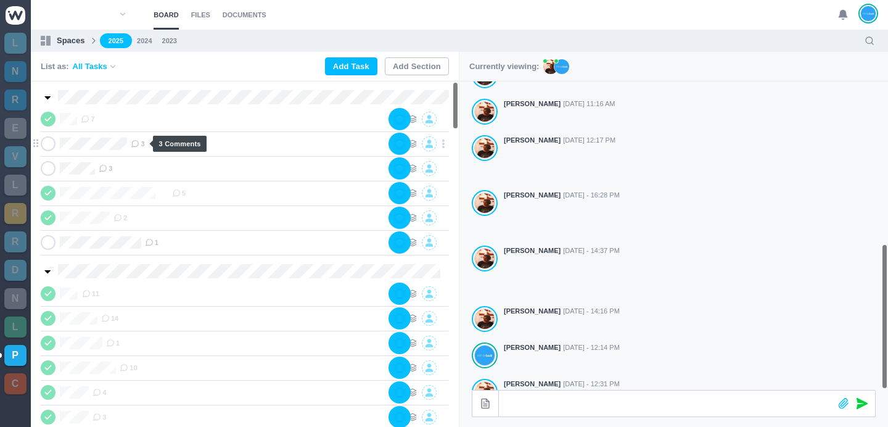
click at [143, 146] on span "3" at bounding box center [138, 144] width 14 height 10
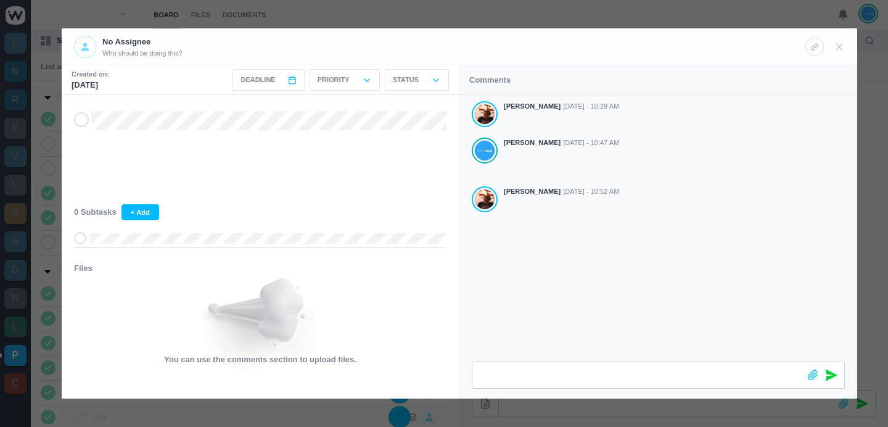
click at [480, 21] on div at bounding box center [444, 213] width 888 height 427
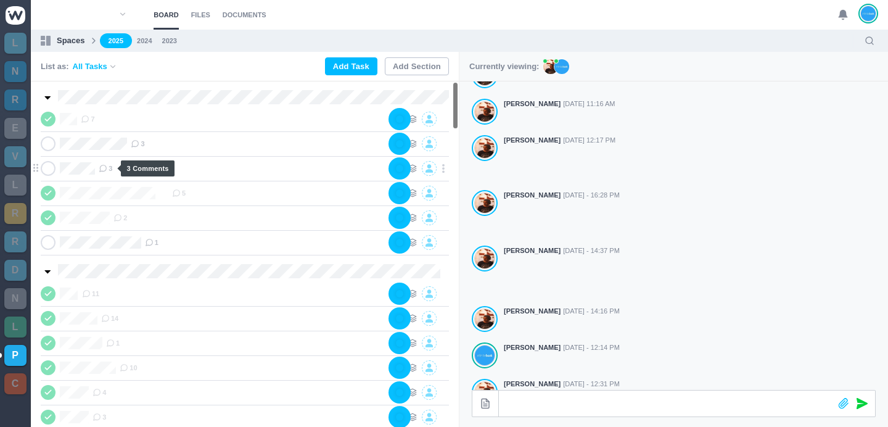
click at [105, 168] on icon at bounding box center [103, 168] width 9 height 9
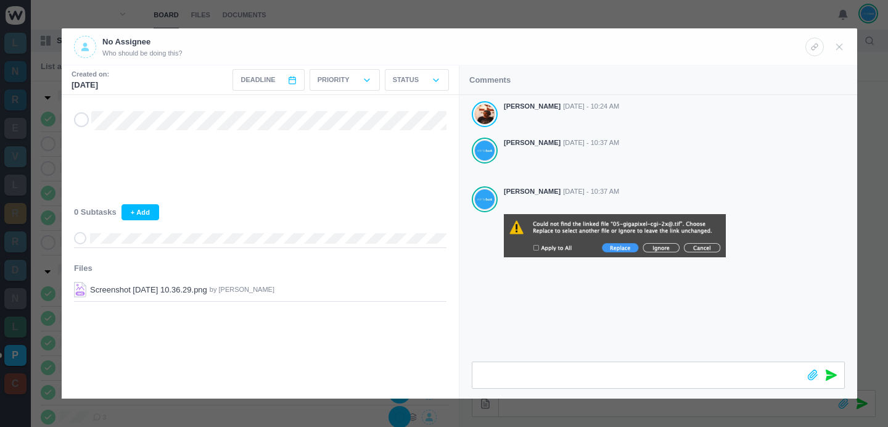
click at [403, 17] on div at bounding box center [444, 213] width 888 height 427
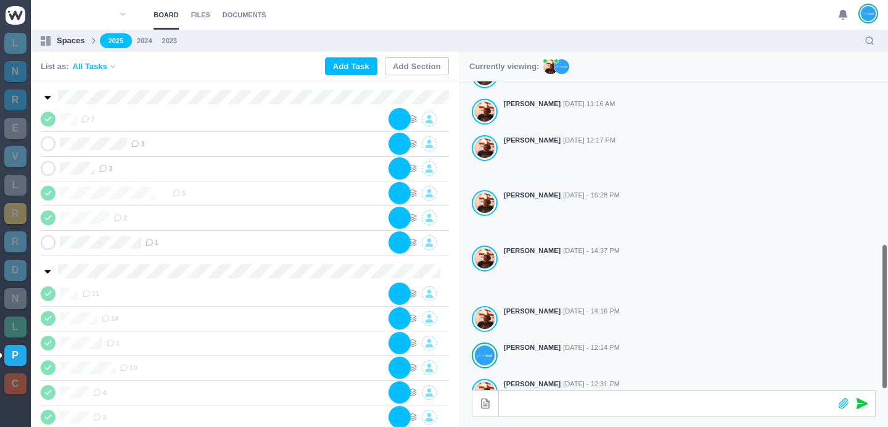
click at [607, 23] on section "Board Files Documents 0 Board Files Documents" at bounding box center [459, 15] width 857 height 30
click at [837, 18] on icon at bounding box center [842, 14] width 11 height 11
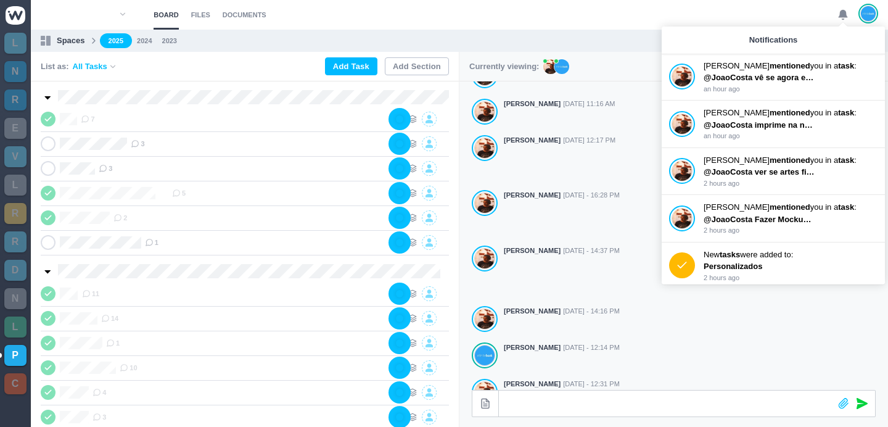
click at [839, 14] on use at bounding box center [843, 14] width 9 height 9
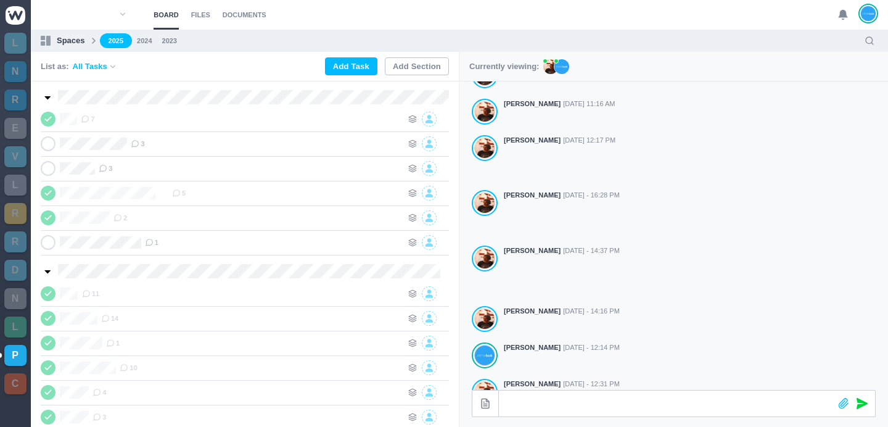
drag, startPoint x: 782, startPoint y: 8, endPoint x: 796, endPoint y: 4, distance: 14.1
click at [782, 8] on section "Board Files Documents 0 Board Files Documents" at bounding box center [459, 15] width 857 height 30
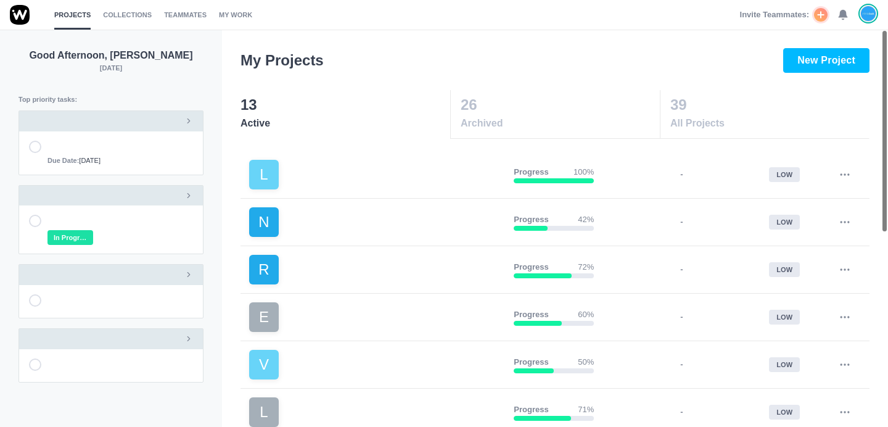
click at [834, 14] on div "Invite Teammates: 0" at bounding box center [809, 15] width 138 height 30
click at [840, 17] on use at bounding box center [843, 14] width 9 height 9
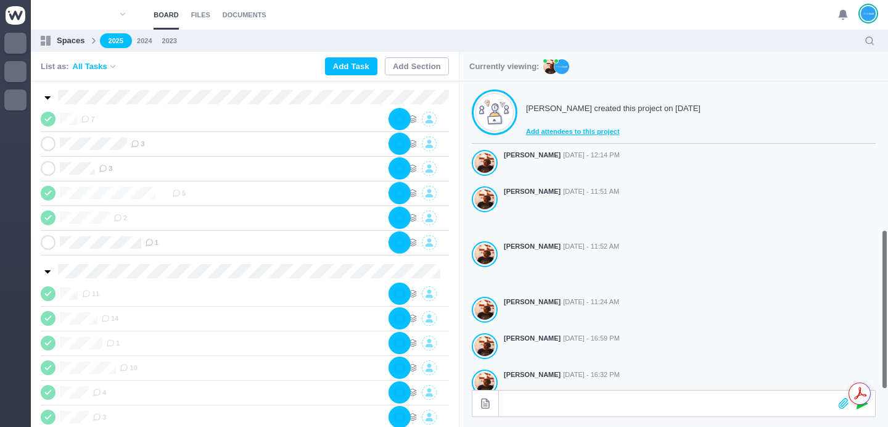
scroll to position [343, 0]
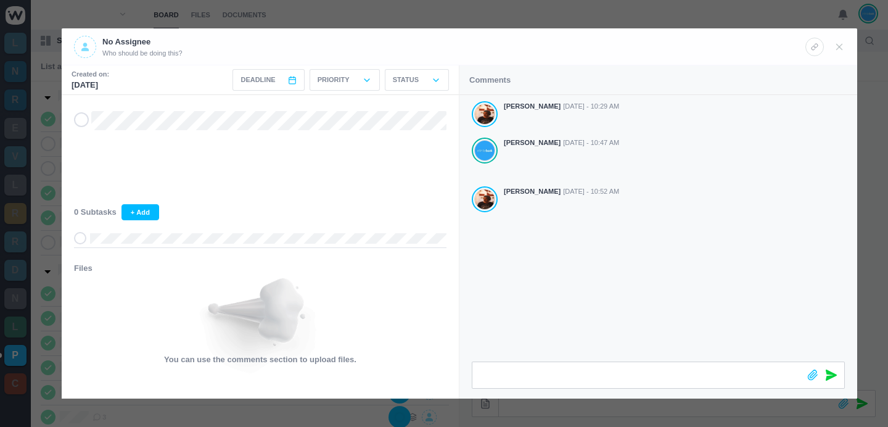
click at [587, 27] on div at bounding box center [444, 213] width 888 height 427
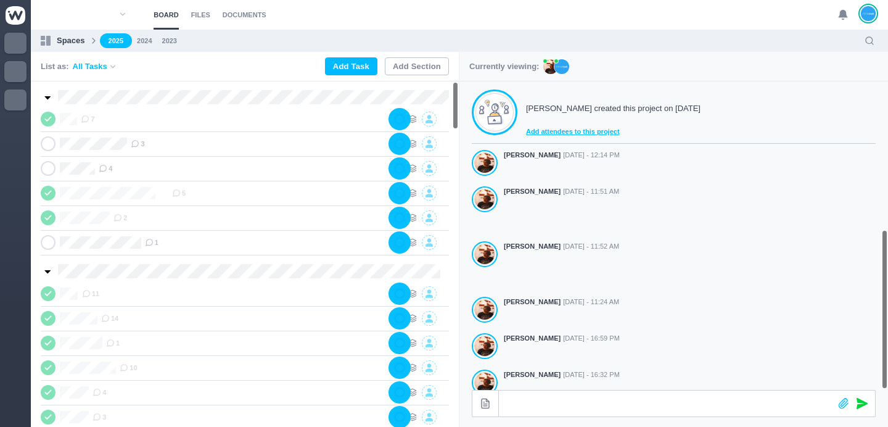
scroll to position [343, 0]
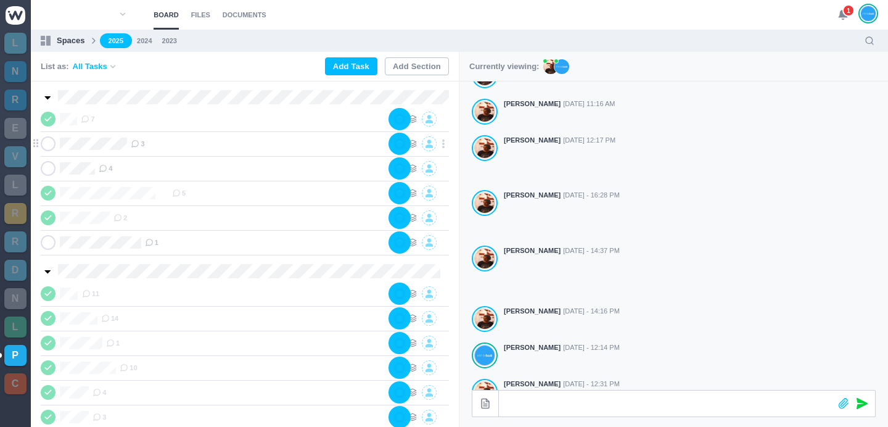
click at [147, 143] on div "3" at bounding box center [260, 143] width 259 height 15
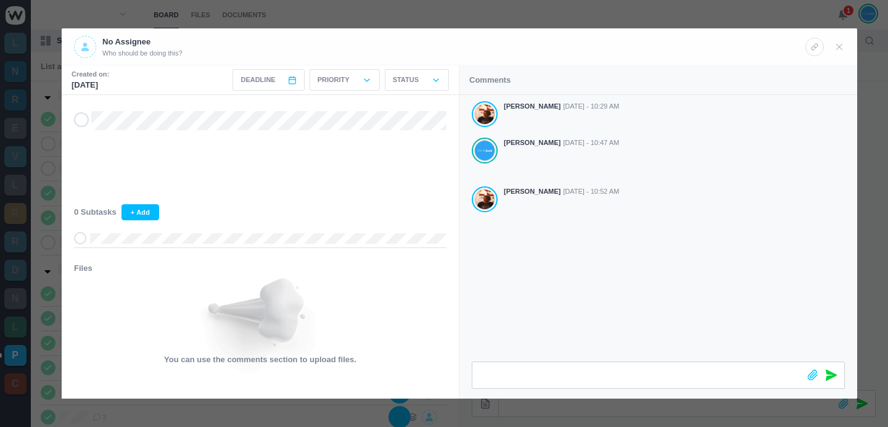
click at [650, 7] on div at bounding box center [444, 213] width 888 height 427
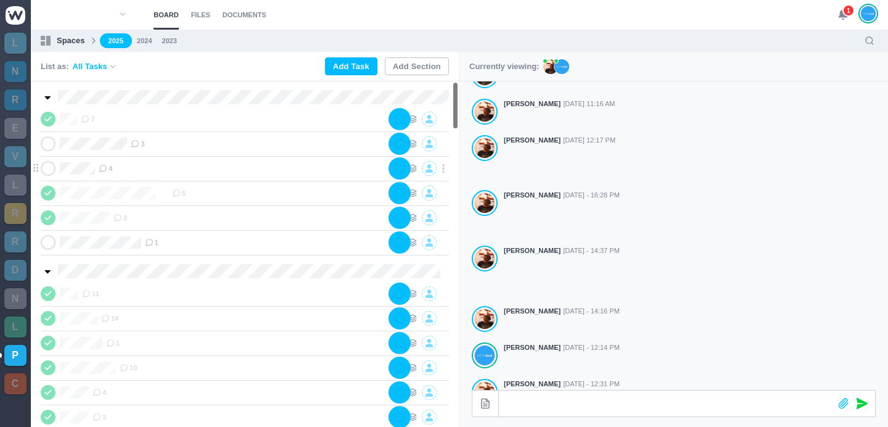
click at [111, 166] on span "4" at bounding box center [106, 168] width 14 height 10
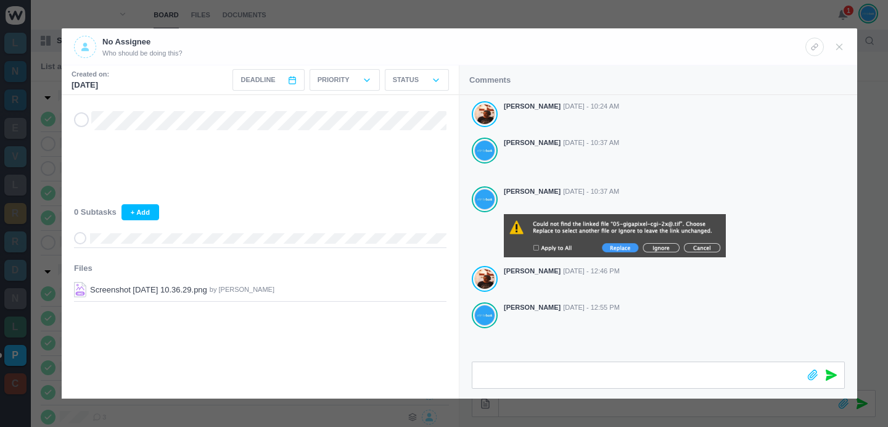
click at [522, 14] on div at bounding box center [444, 213] width 888 height 427
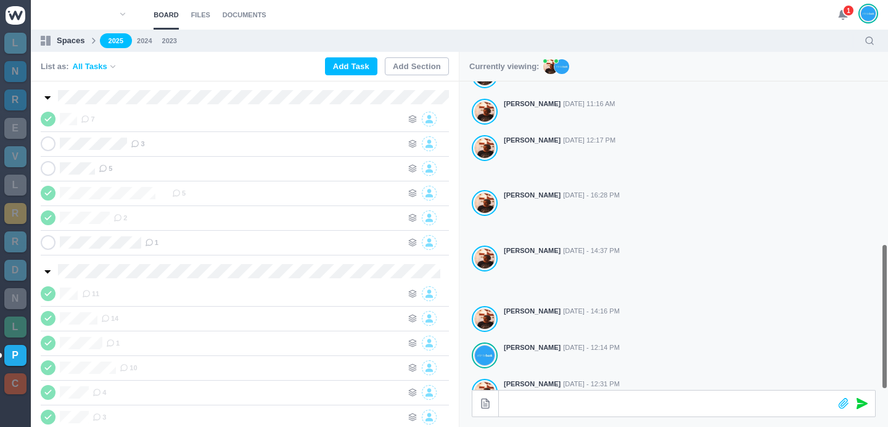
drag, startPoint x: 833, startPoint y: 10, endPoint x: 853, endPoint y: 21, distance: 23.2
click at [833, 10] on section "Board Files Documents 1 Board Files Documents" at bounding box center [459, 15] width 857 height 30
click at [853, 21] on div "1" at bounding box center [857, 15] width 41 height 30
click at [845, 18] on icon at bounding box center [842, 14] width 11 height 11
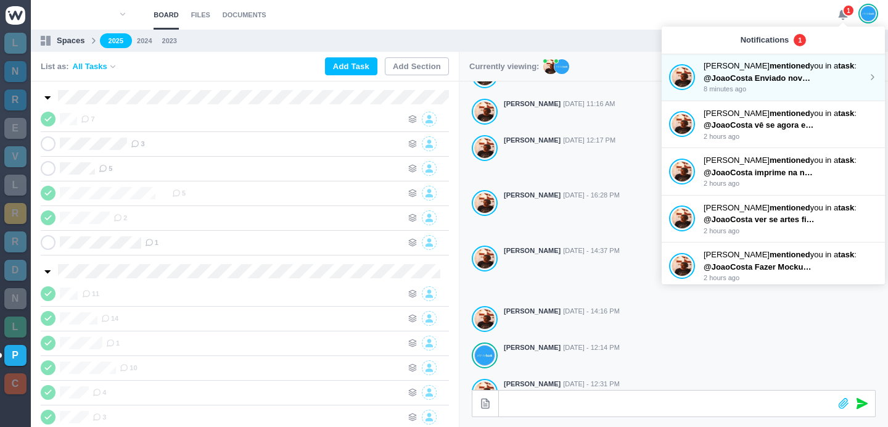
click at [794, 72] on p "@JoaoCosta Enviado novo pelo cliente. Vê se está bem" at bounding box center [759, 78] width 111 height 12
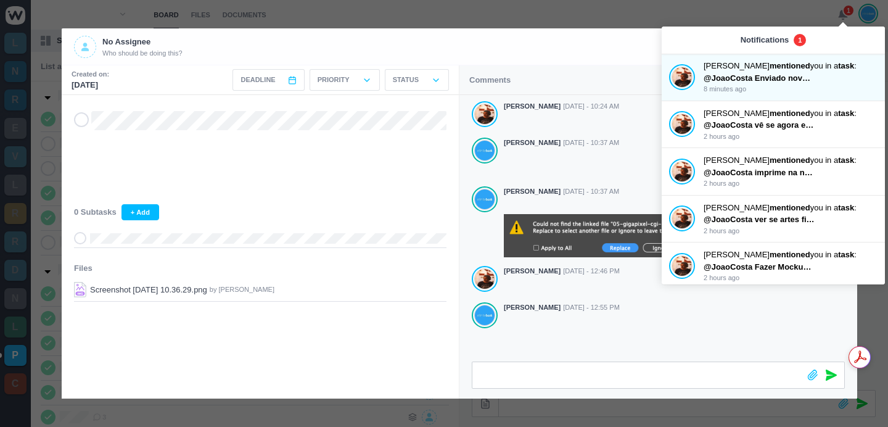
click at [570, 22] on div at bounding box center [444, 213] width 888 height 427
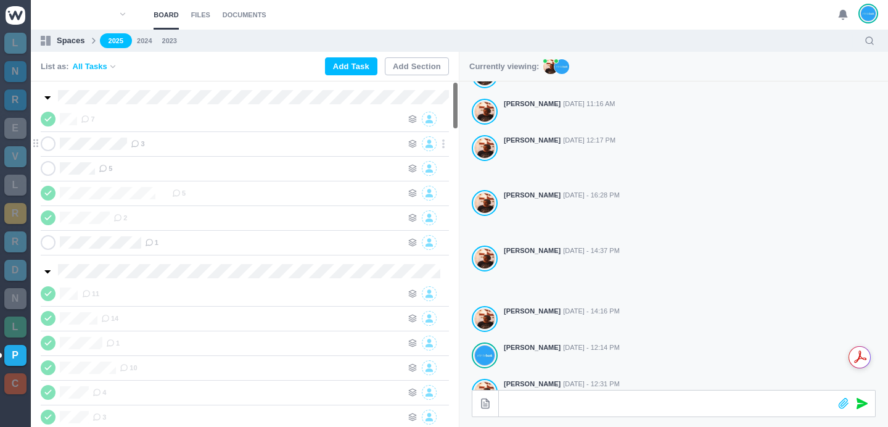
click at [142, 149] on div "3" at bounding box center [266, 143] width 271 height 15
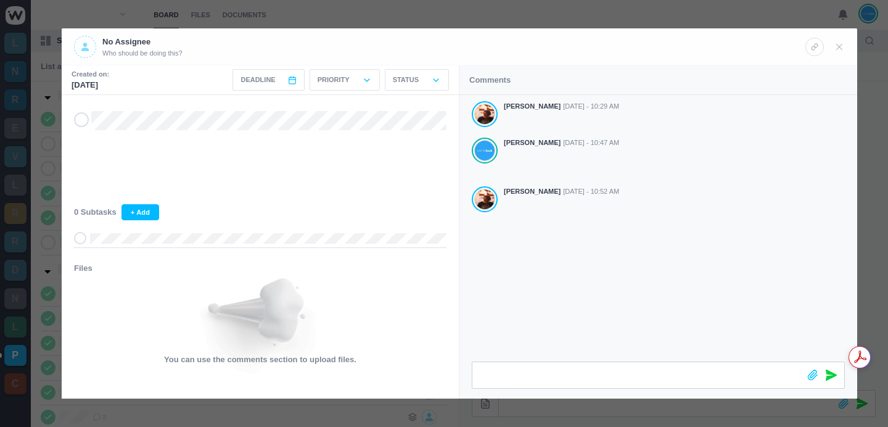
click at [314, 10] on div at bounding box center [444, 213] width 888 height 427
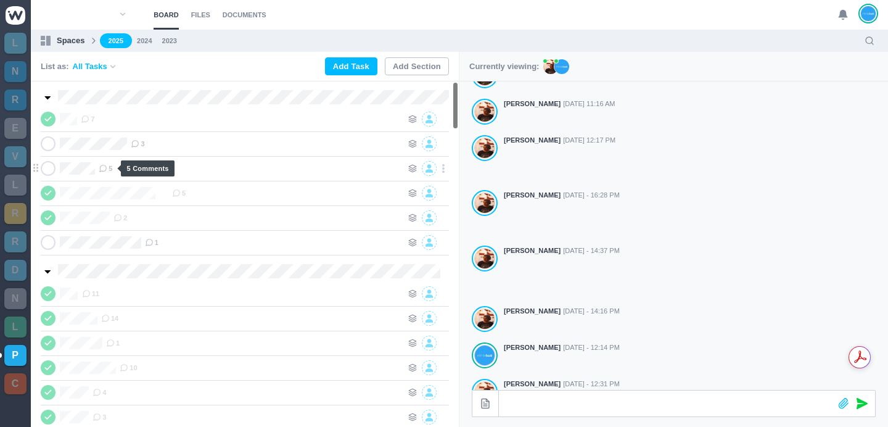
click at [106, 171] on use at bounding box center [103, 168] width 7 height 7
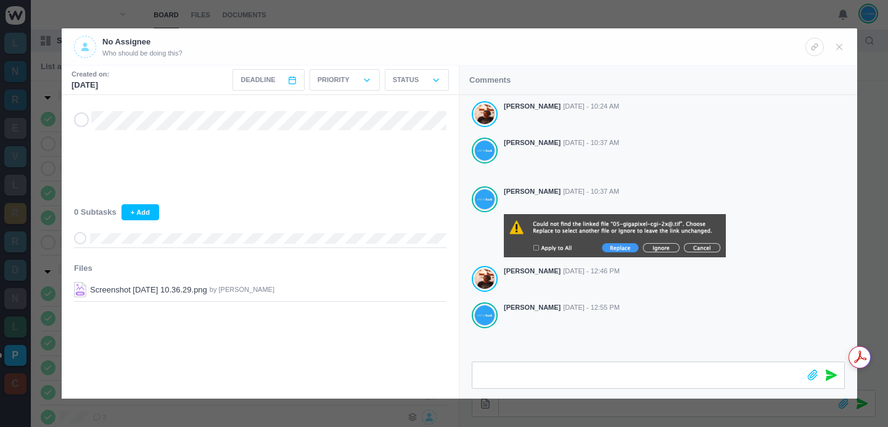
click at [467, 18] on div at bounding box center [444, 213] width 888 height 427
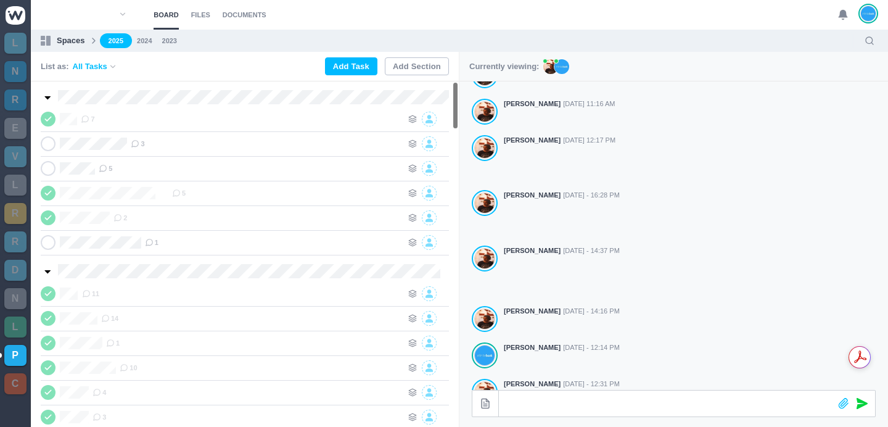
click at [586, 33] on ul "2025 2024 2023" at bounding box center [478, 40] width 756 height 15
click at [144, 141] on span "3" at bounding box center [138, 144] width 14 height 10
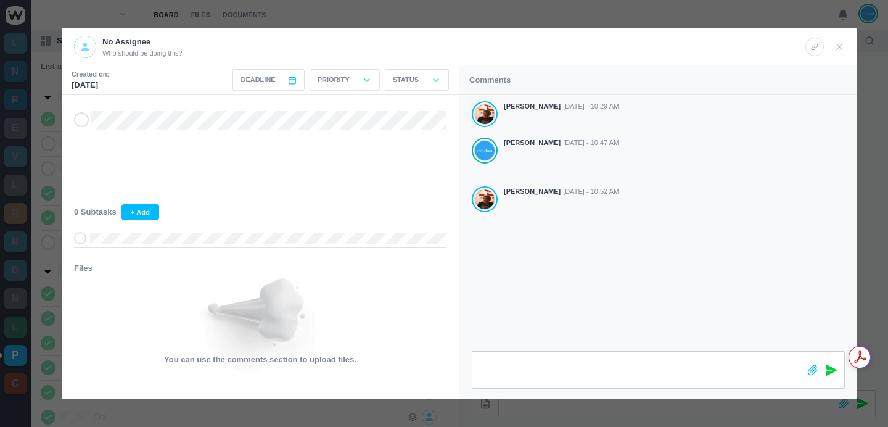
click at [830, 370] on icon at bounding box center [831, 369] width 11 height 11
click at [596, 15] on div at bounding box center [444, 213] width 888 height 427
